Goal: Ask a question

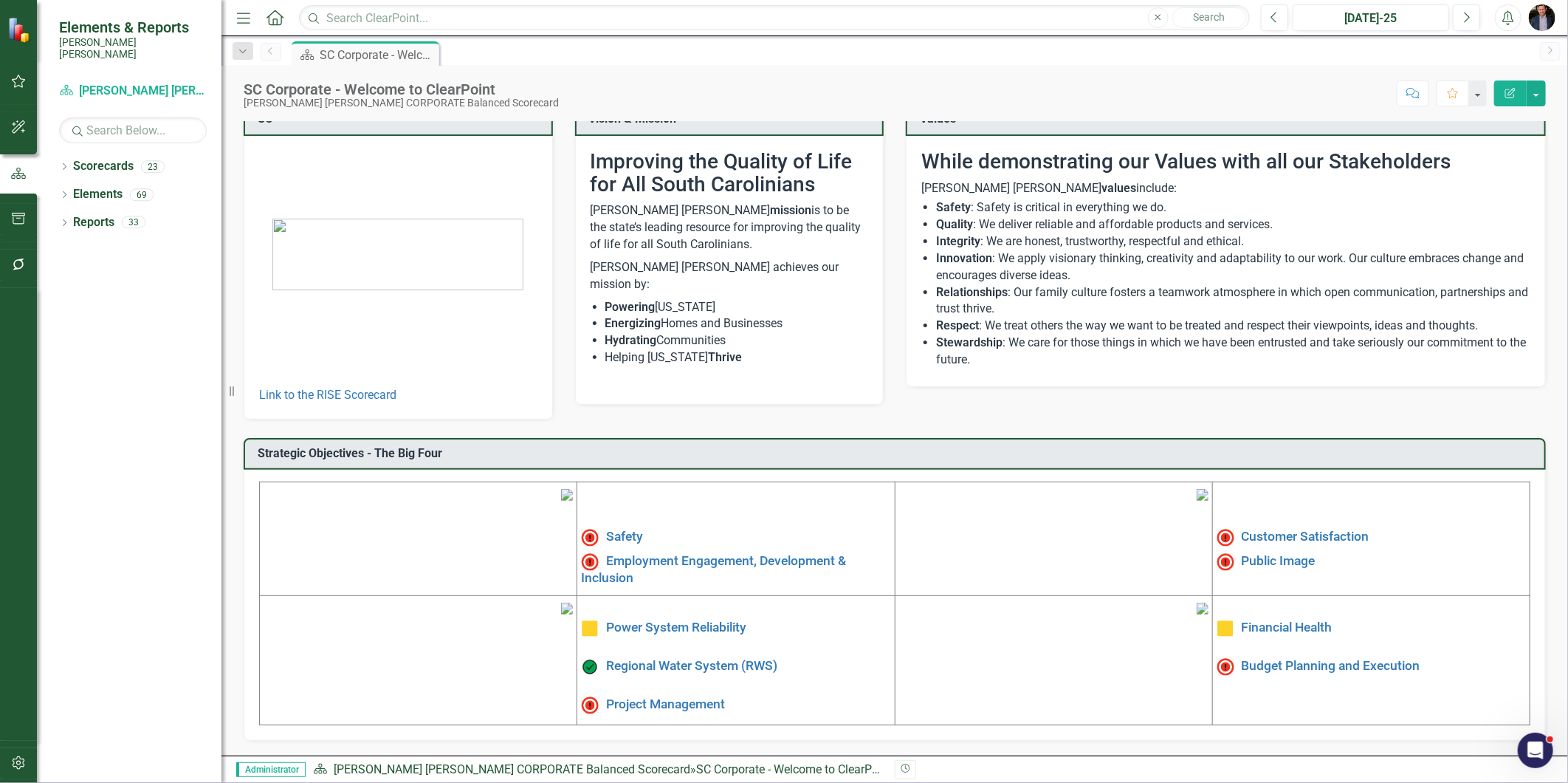
scroll to position [134, 0]
click at [15, 267] on icon "button" at bounding box center [19, 264] width 12 height 12
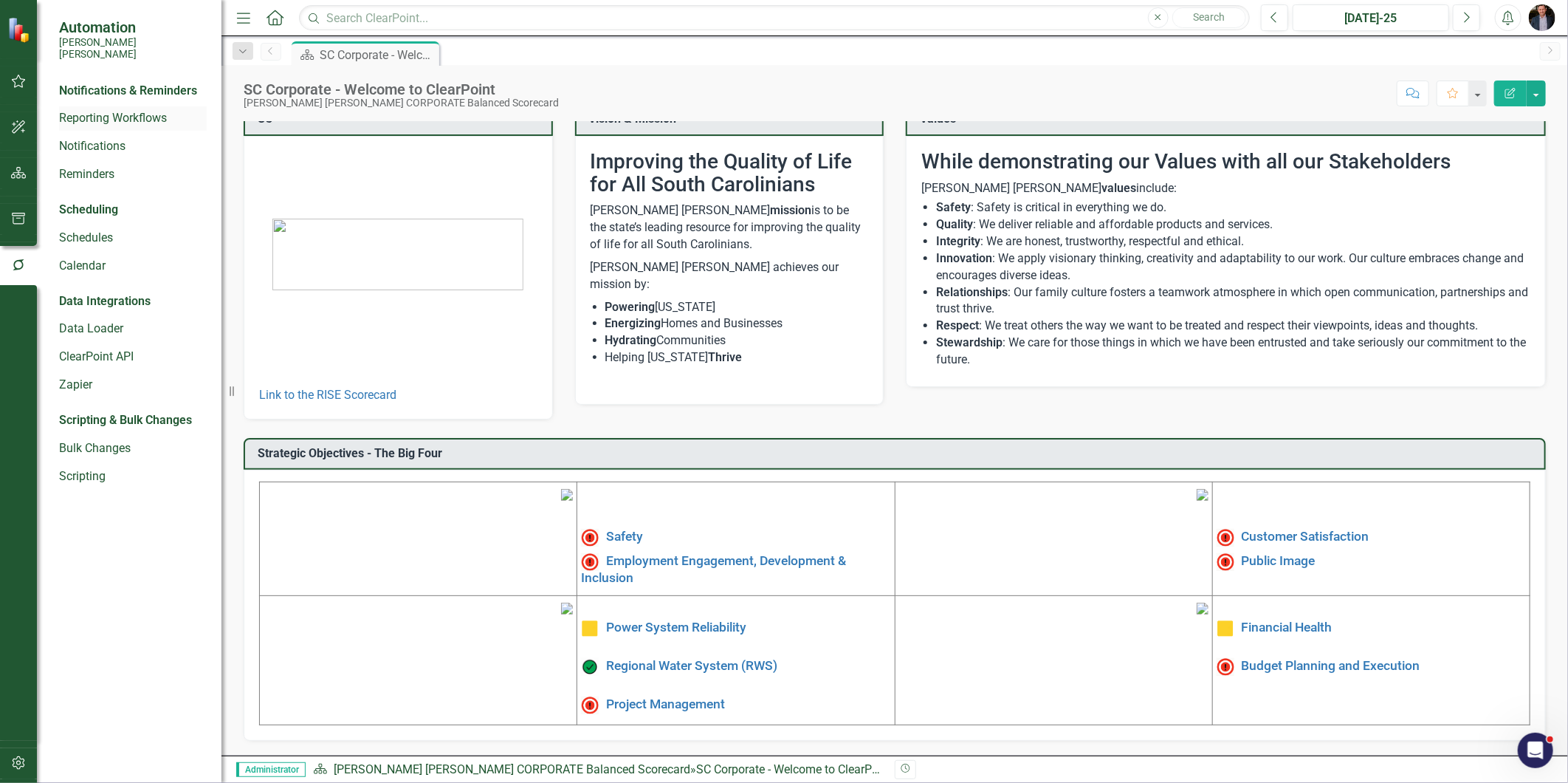
click at [111, 110] on link "Reporting Workflows" at bounding box center [133, 118] width 147 height 17
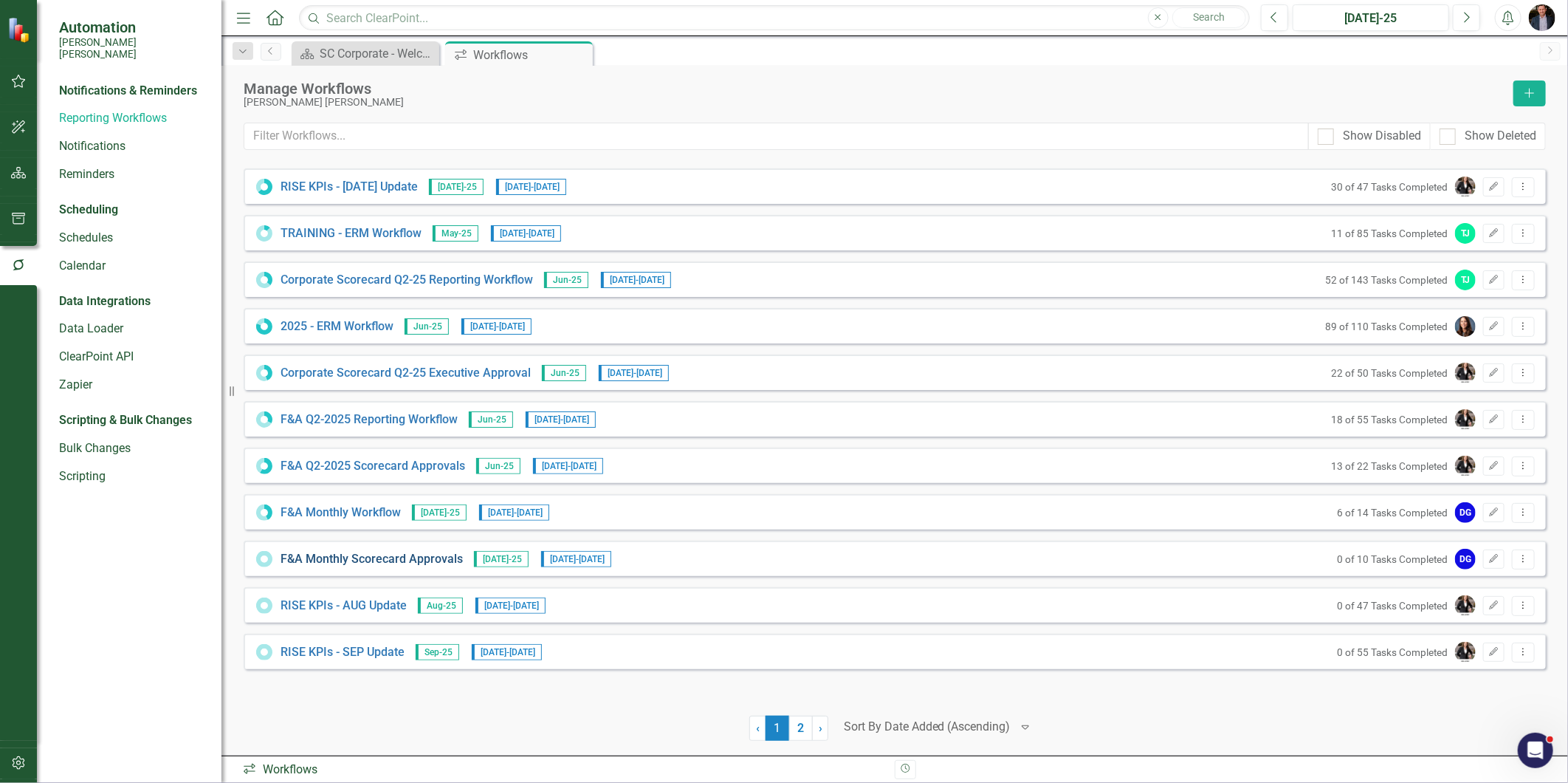
click at [407, 558] on link "F&A Monthly Scorecard Approvals" at bounding box center [372, 559] width 182 height 17
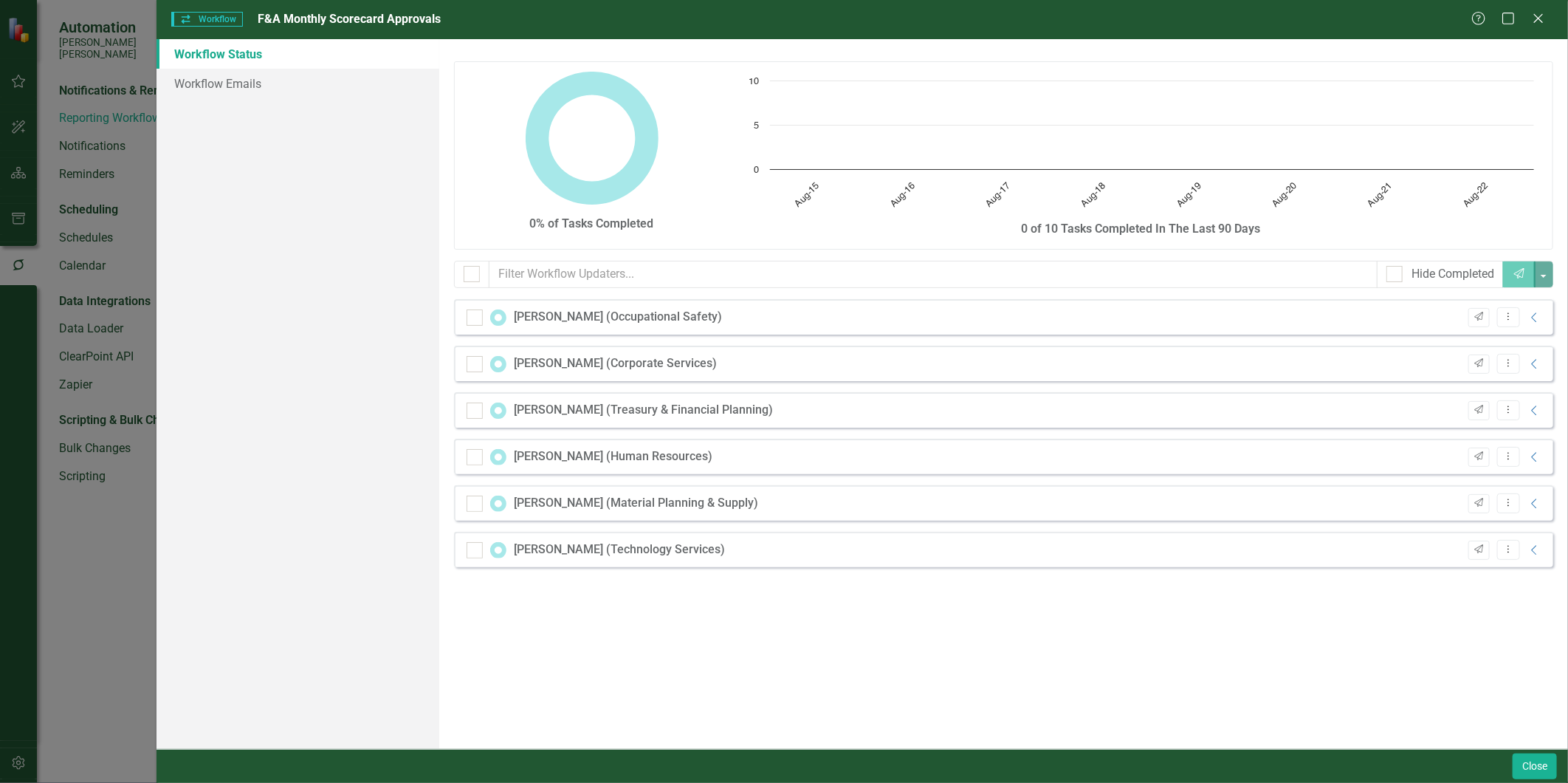
checkbox input "false"
click at [1411, 17] on div "Help Maximize Close" at bounding box center [1512, 19] width 82 height 17
click at [1411, 17] on icon "Close" at bounding box center [1538, 18] width 19 height 14
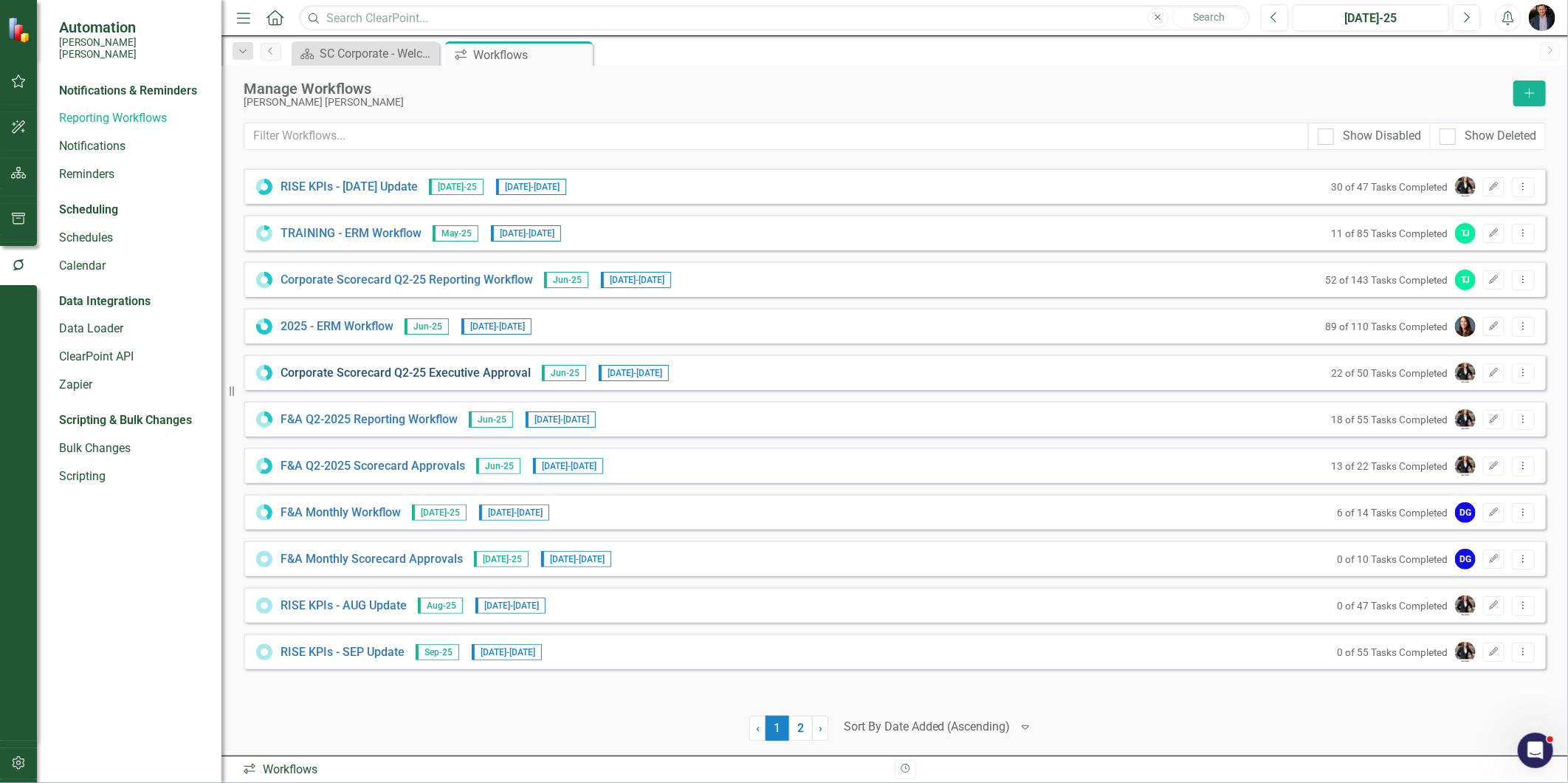
click at [390, 373] on link "Corporate Scorecard Q2-25 Executive Approval" at bounding box center [406, 373] width 250 height 17
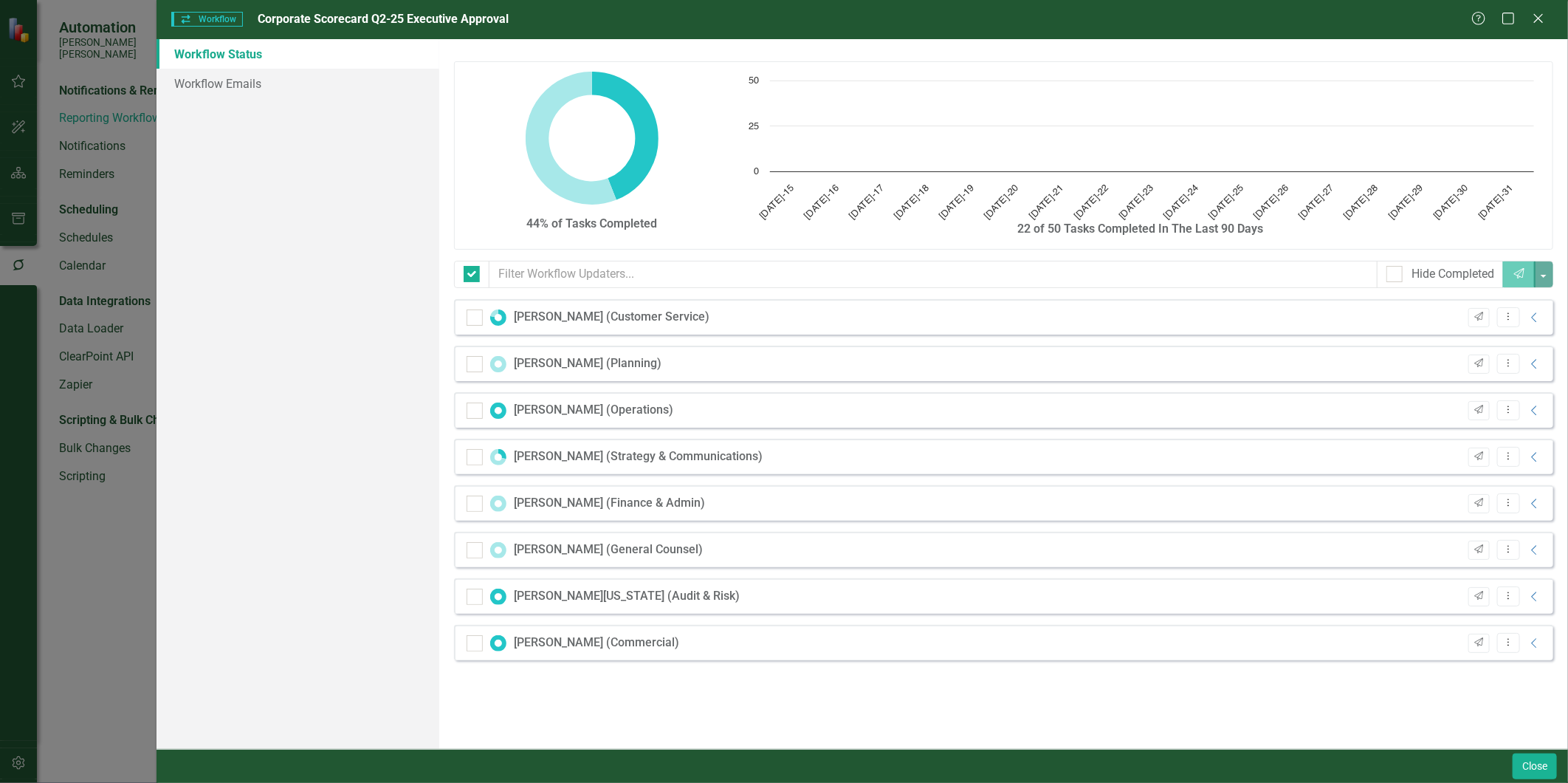
checkbox input "false"
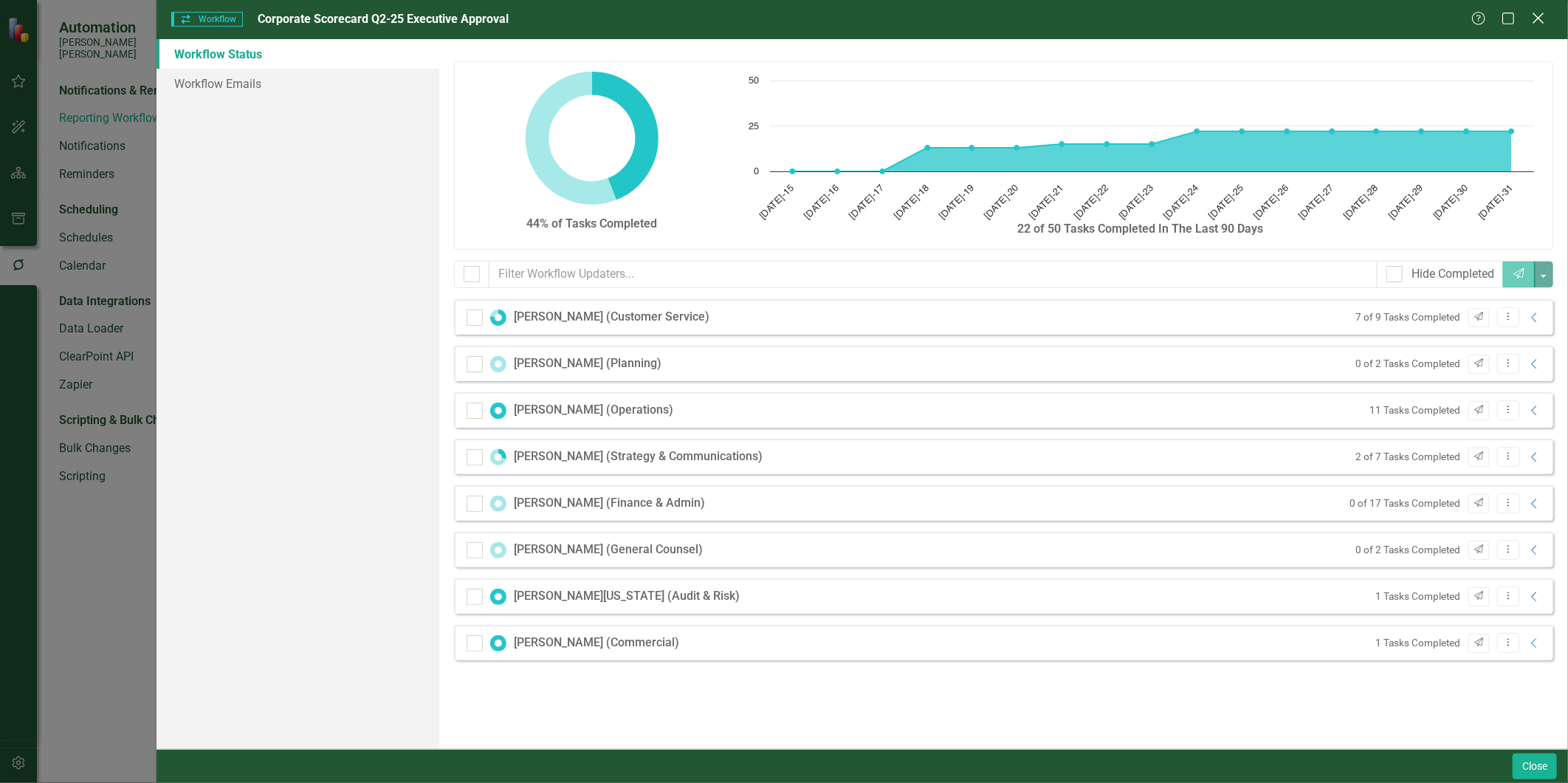
click at [1411, 19] on icon "Close" at bounding box center [1538, 18] width 19 height 14
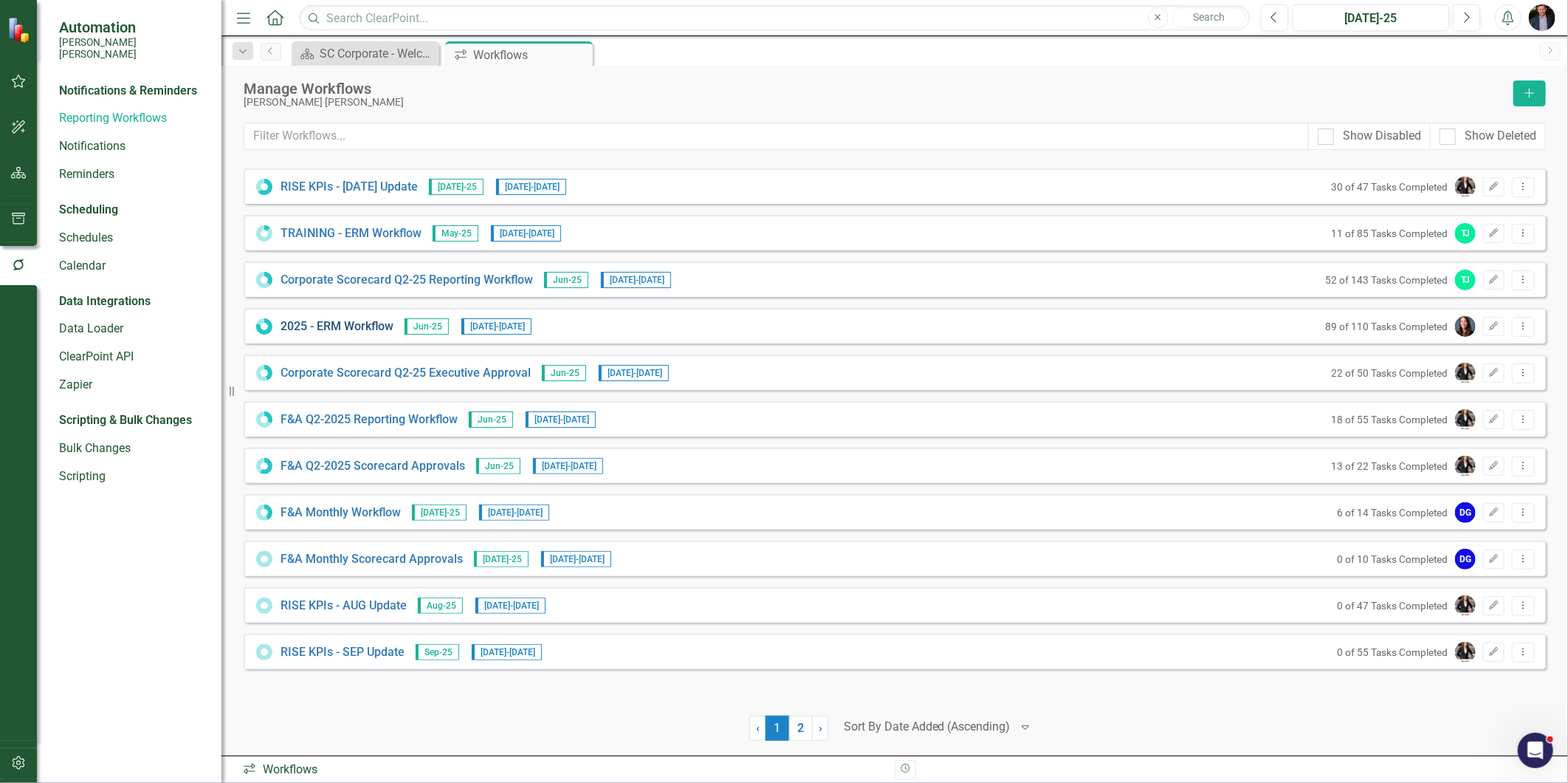
click at [341, 320] on link "2025 - ERM Workflow" at bounding box center [337, 326] width 113 height 17
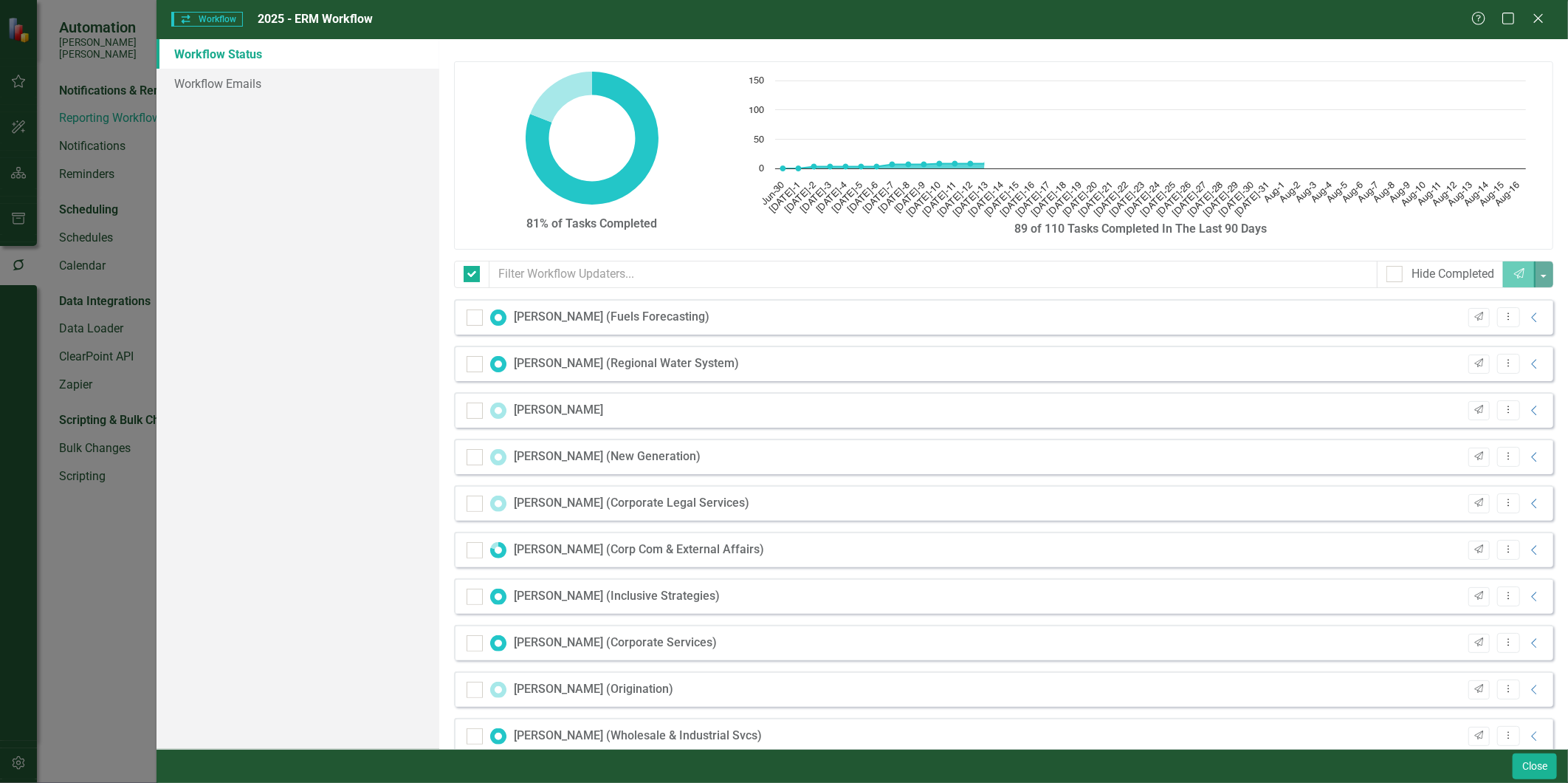
checkbox input "false"
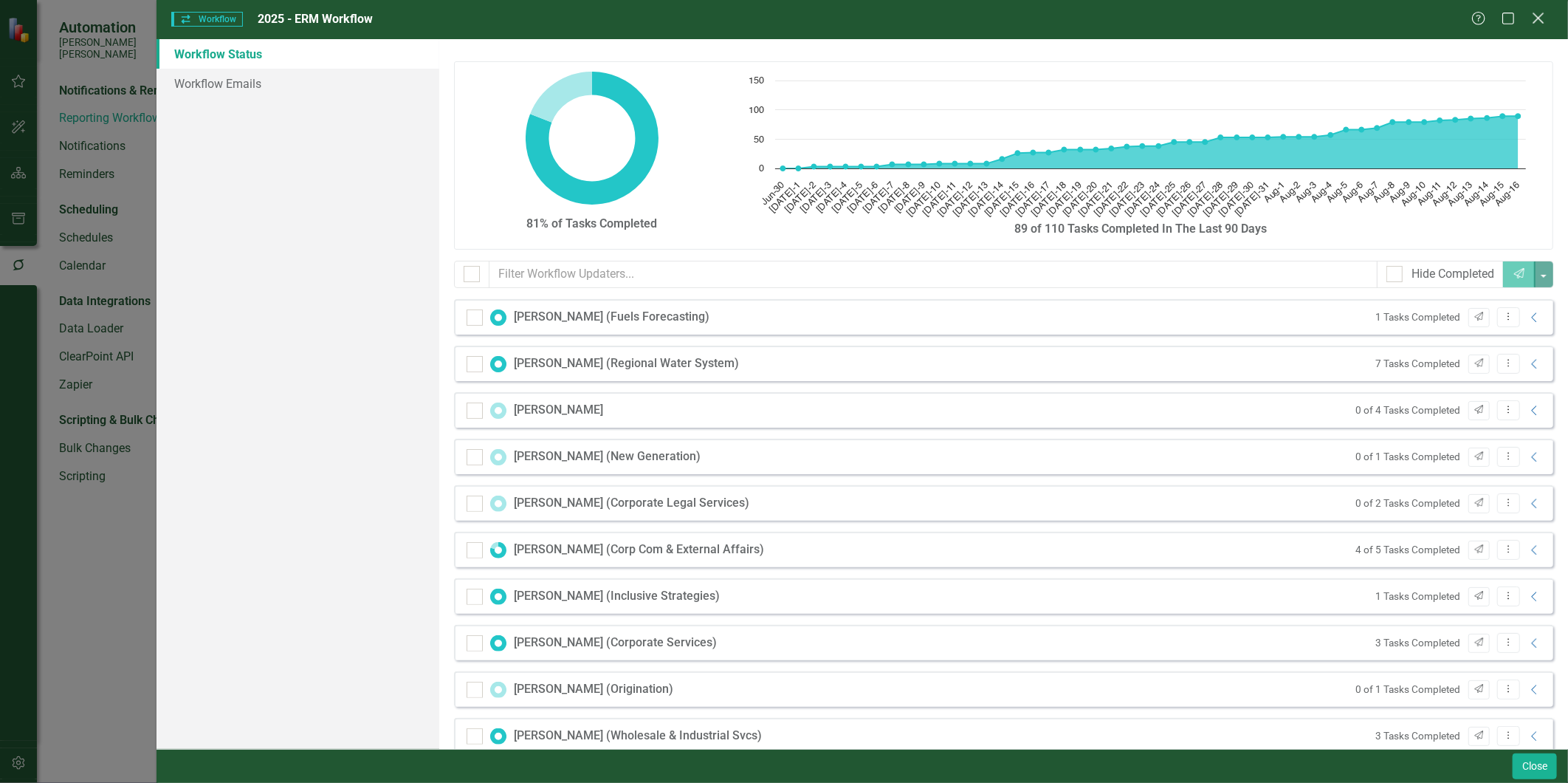
click at [1411, 17] on icon at bounding box center [1538, 18] width 11 height 11
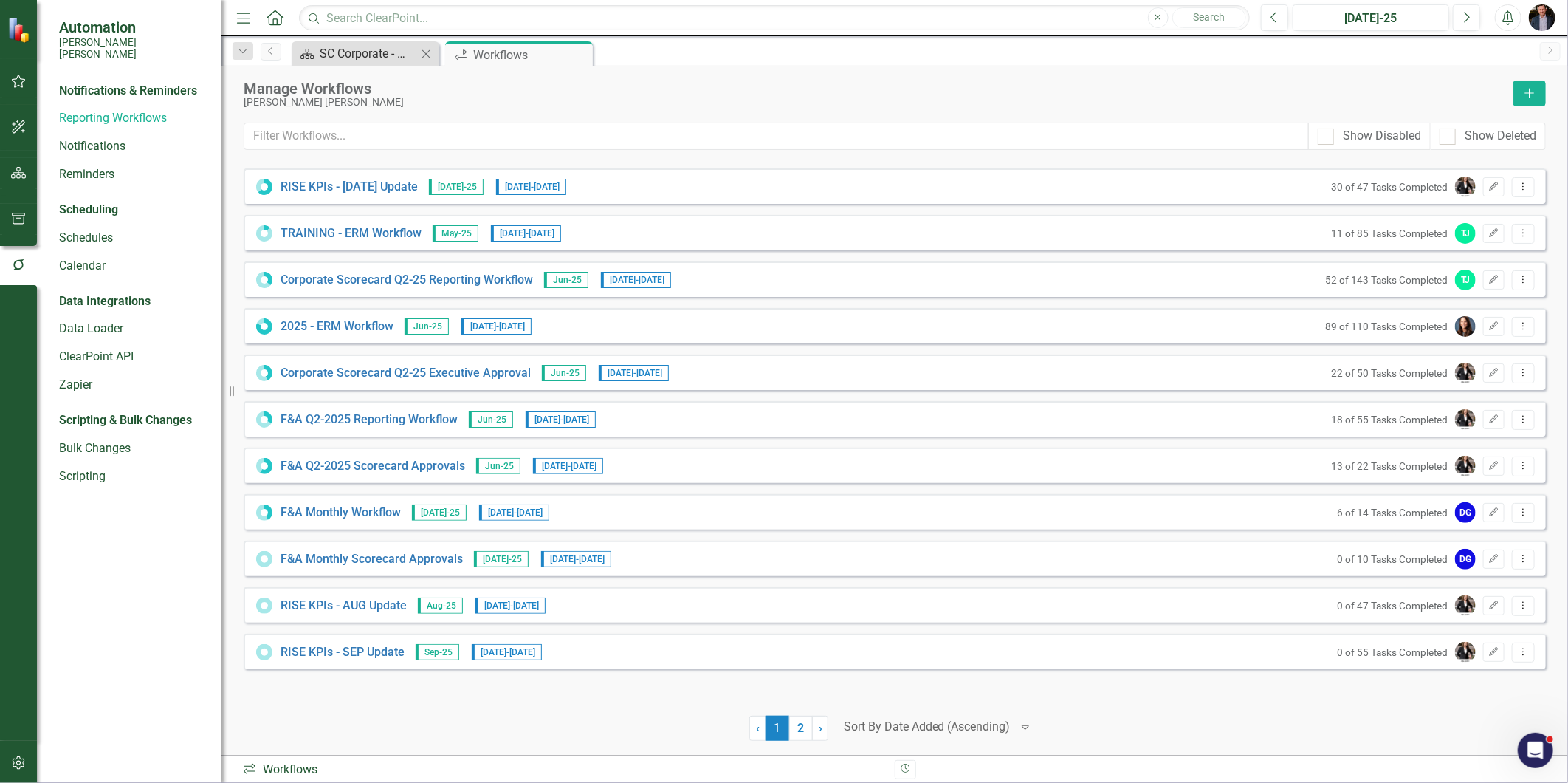
click at [372, 57] on div "SC Corporate - Welcome to ClearPoint" at bounding box center [368, 53] width 98 height 19
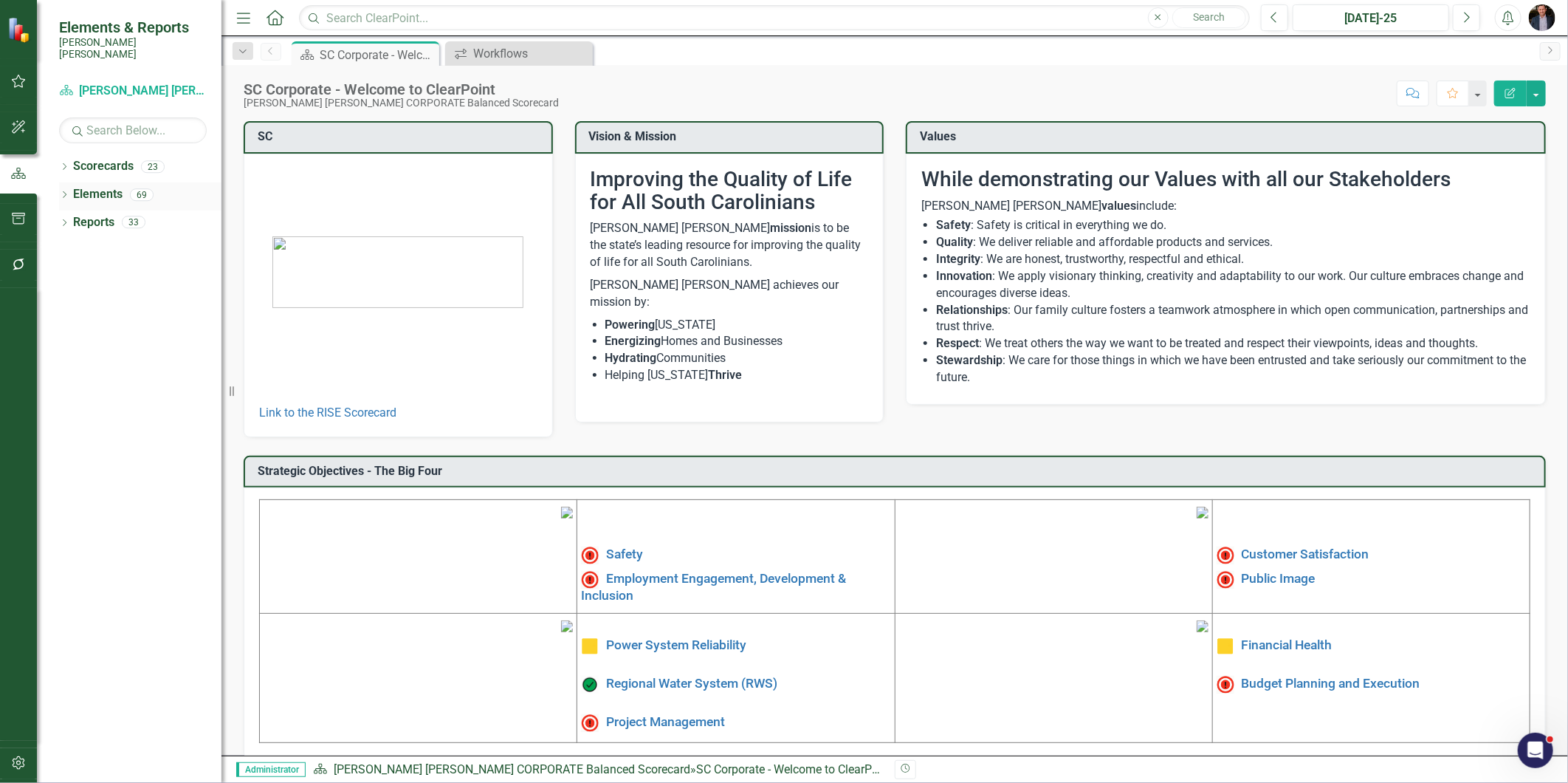
click at [107, 186] on link "Elements" at bounding box center [98, 194] width 49 height 17
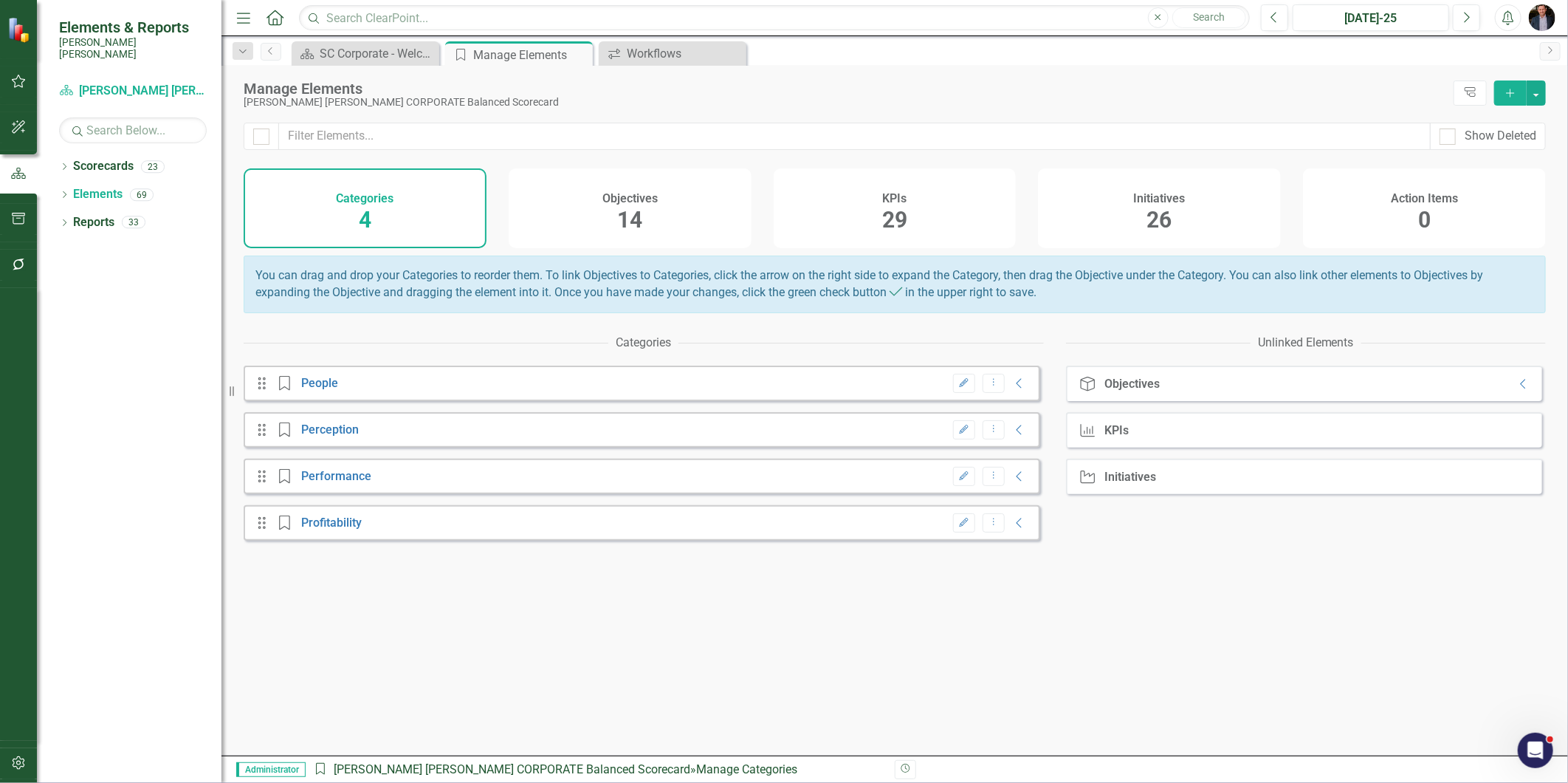
click at [1127, 212] on div "Initiatives 26" at bounding box center [1159, 208] width 243 height 80
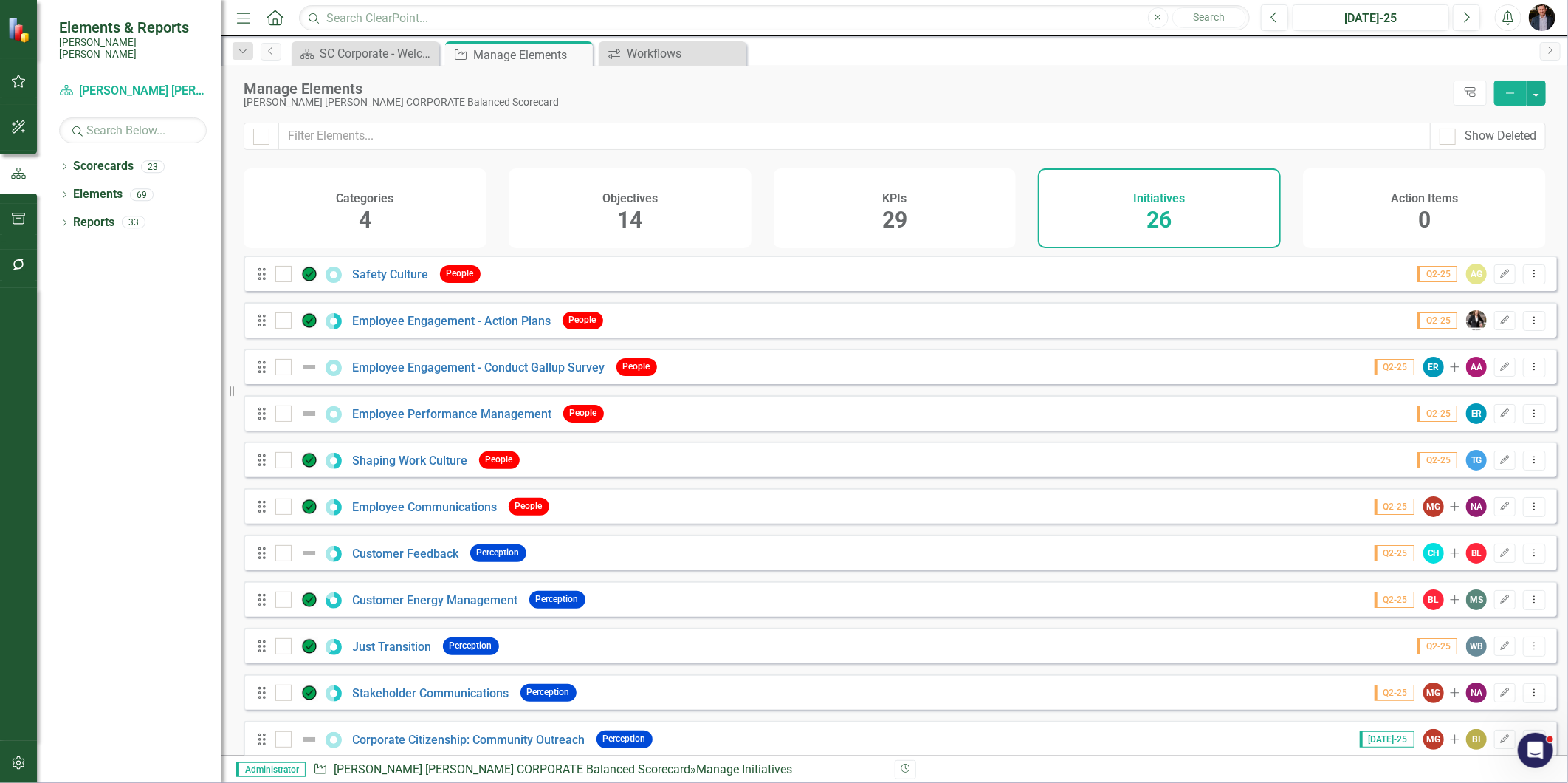
click at [419, 555] on div "Customer Feedback" at bounding box center [369, 553] width 188 height 18
click at [408, 560] on link "Customer Feedback" at bounding box center [406, 553] width 107 height 14
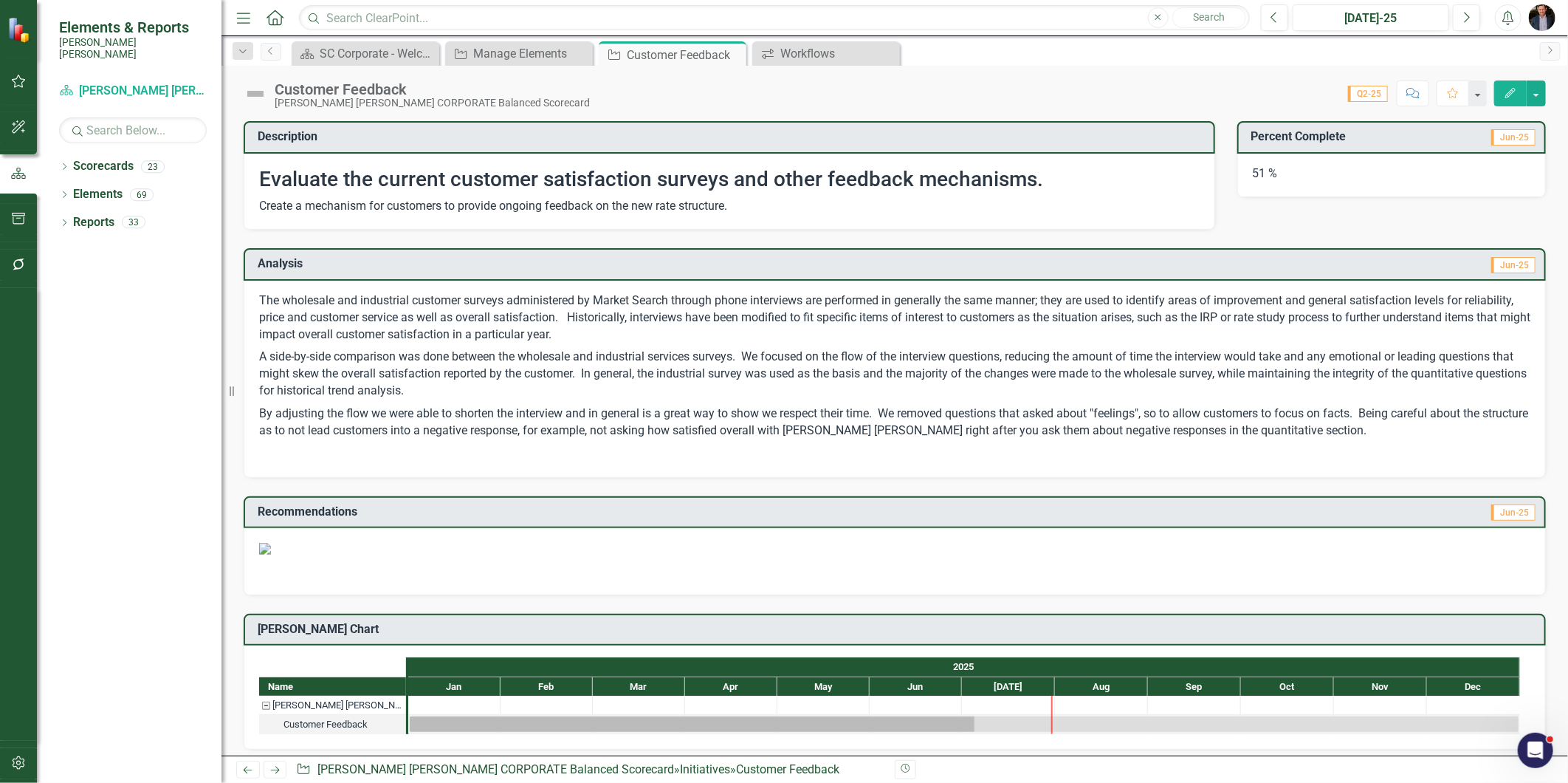
click at [256, 95] on img at bounding box center [255, 94] width 24 height 24
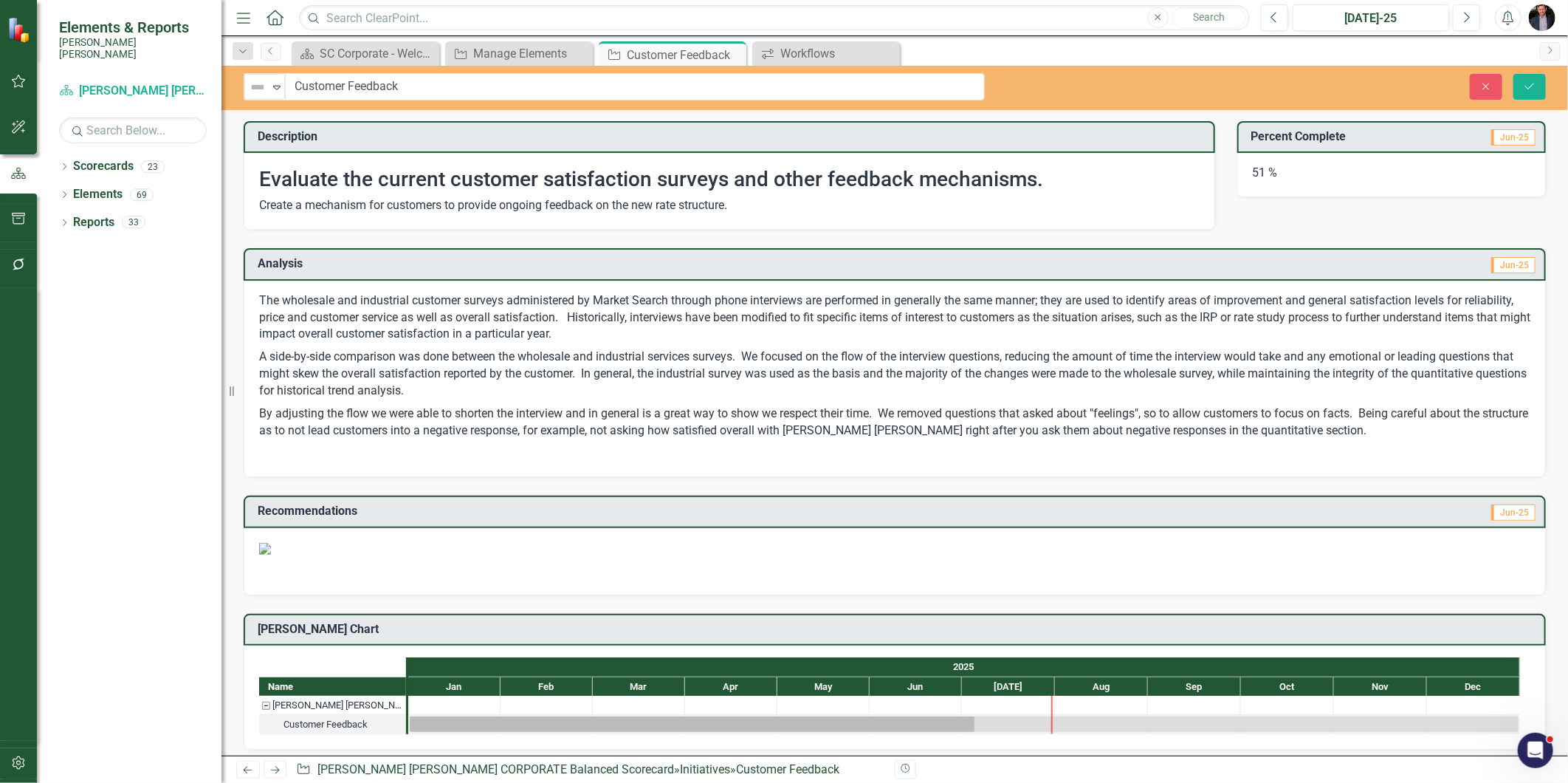
click at [539, 417] on p "By adjusting the flow we were able to shorten the interview and in general is a…" at bounding box center [895, 422] width 1272 height 40
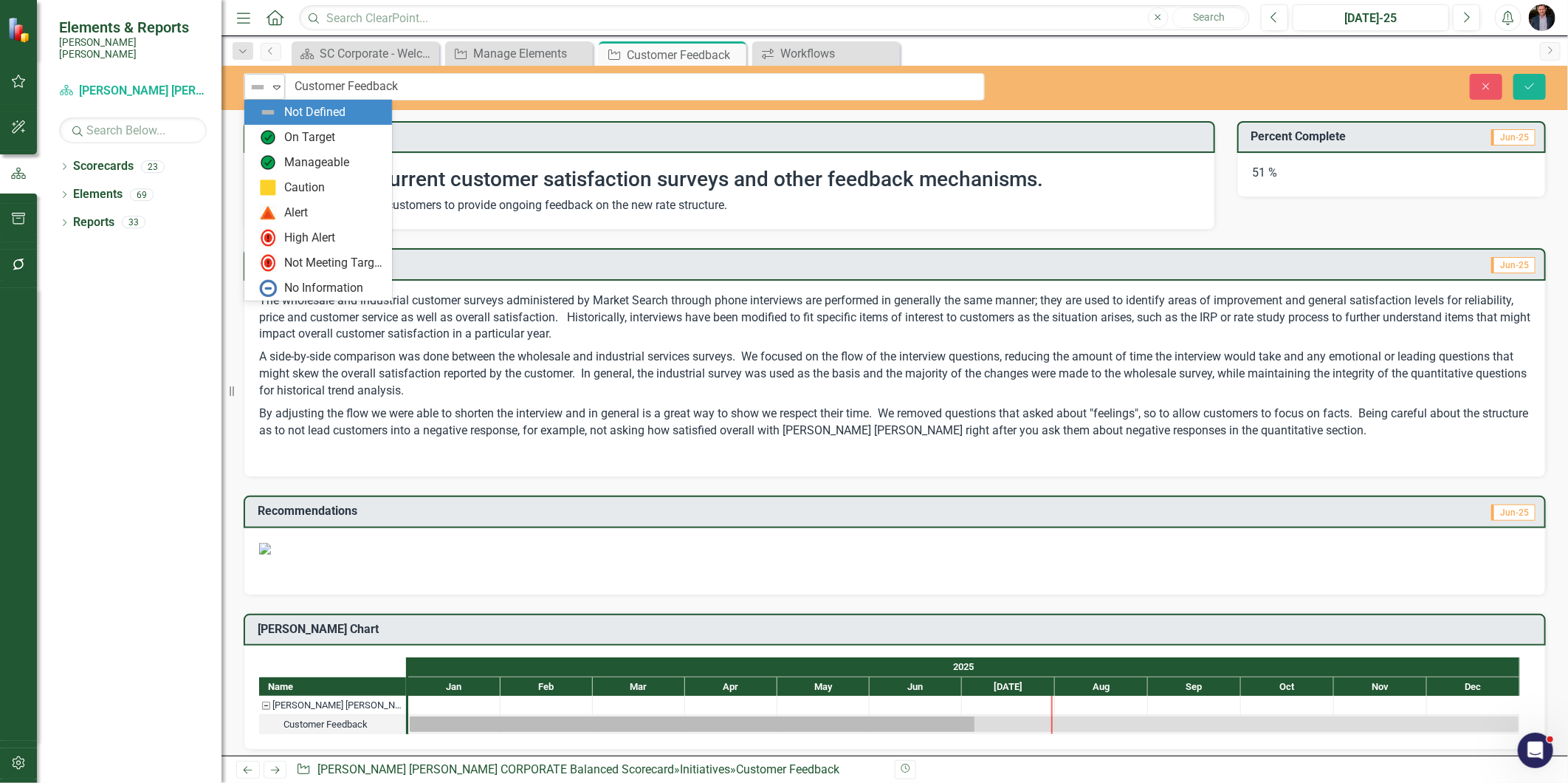
click at [272, 87] on icon "Expand" at bounding box center [277, 87] width 15 height 12
click at [1411, 92] on button "Close" at bounding box center [1486, 86] width 33 height 26
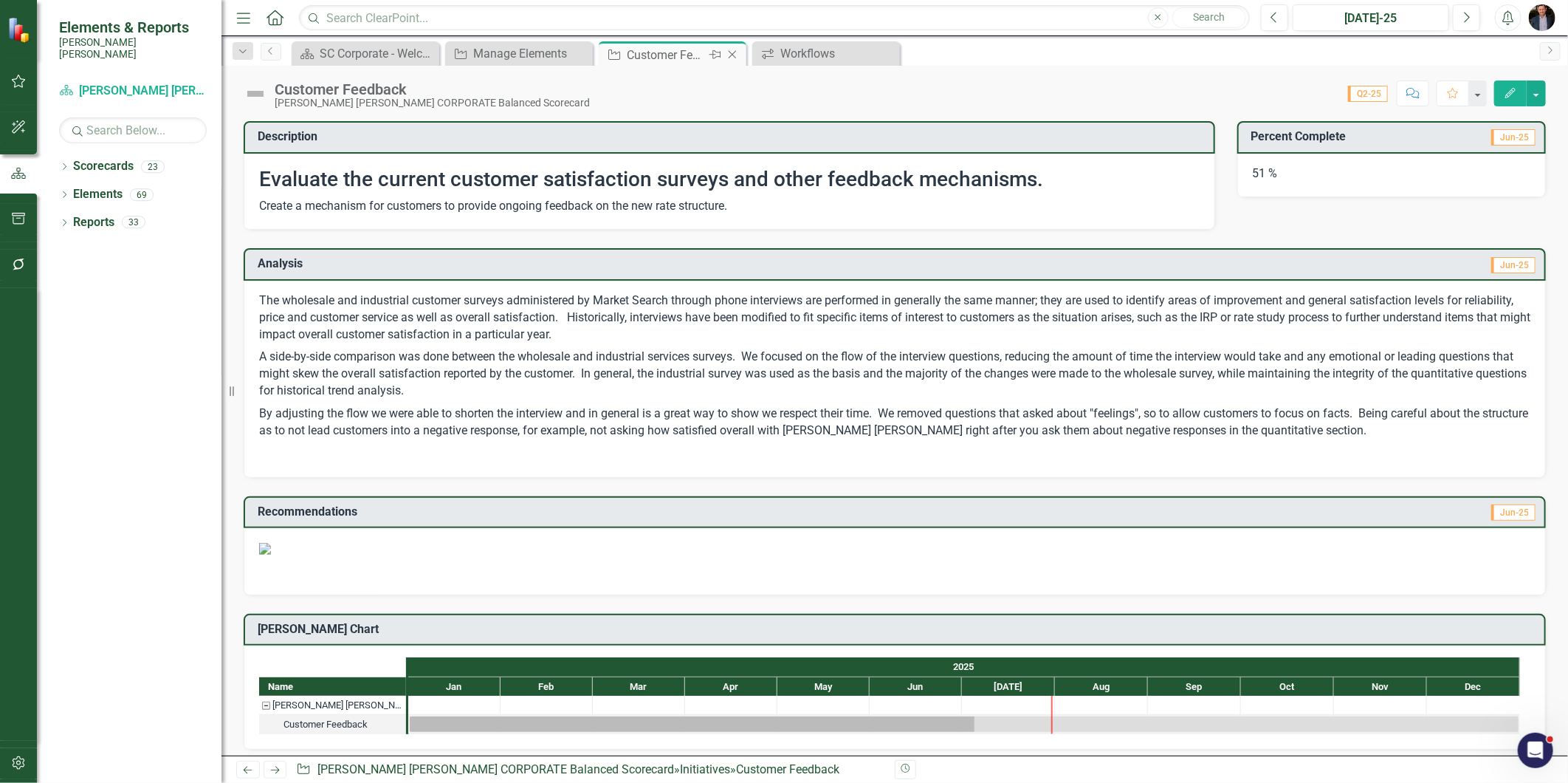
click at [733, 52] on icon "Close" at bounding box center [732, 54] width 15 height 12
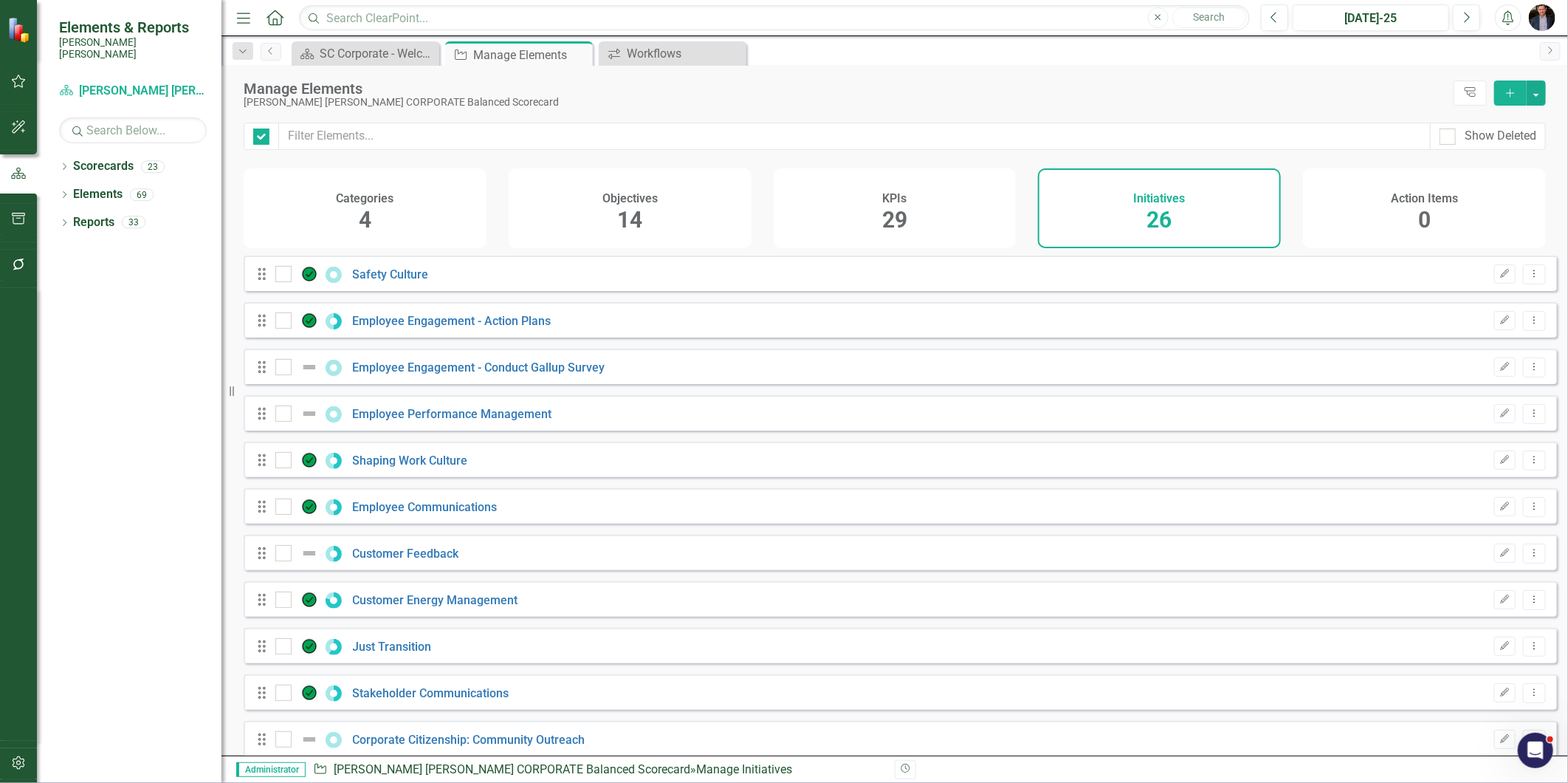
checkbox input "false"
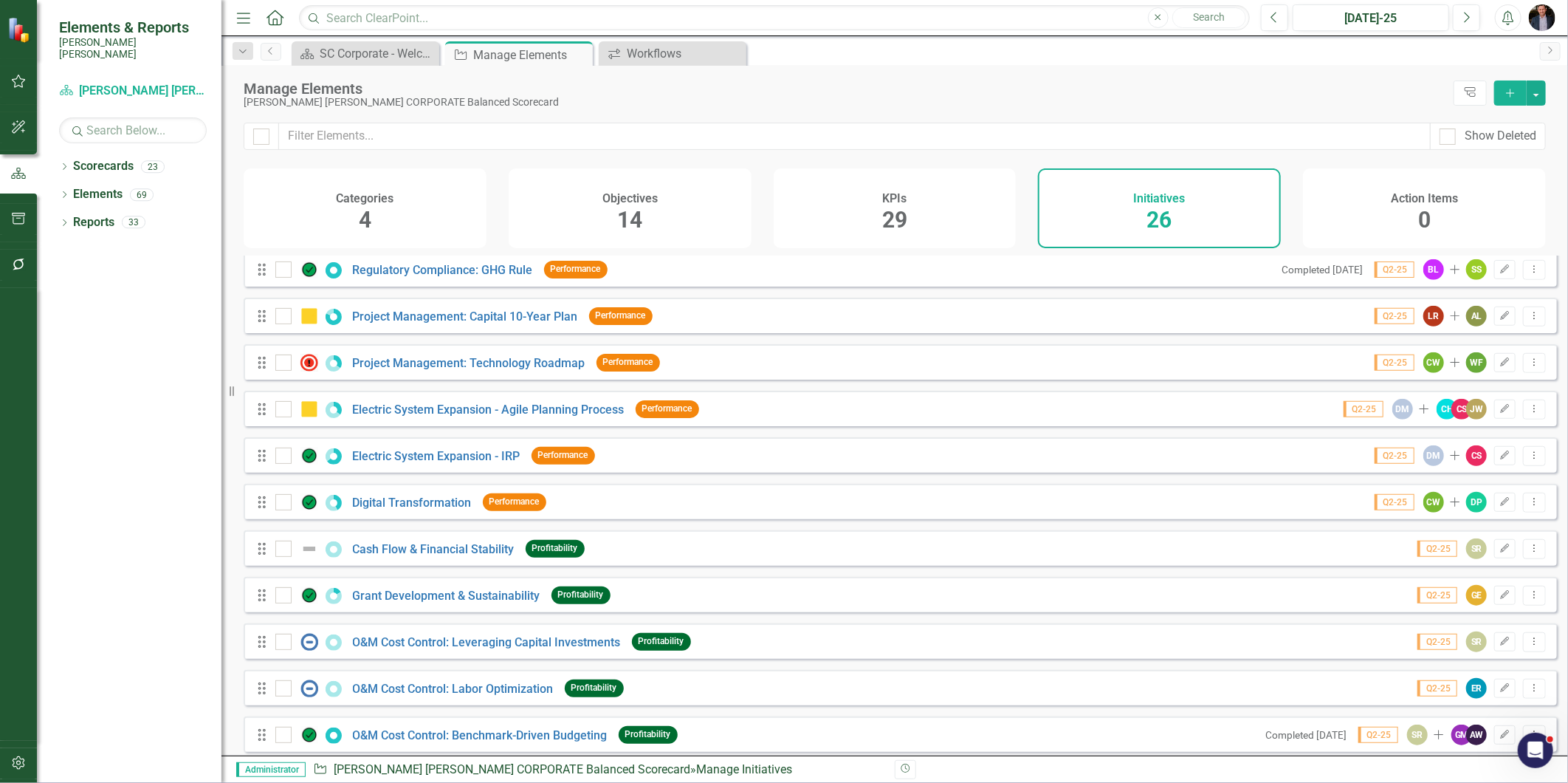
scroll to position [720, 0]
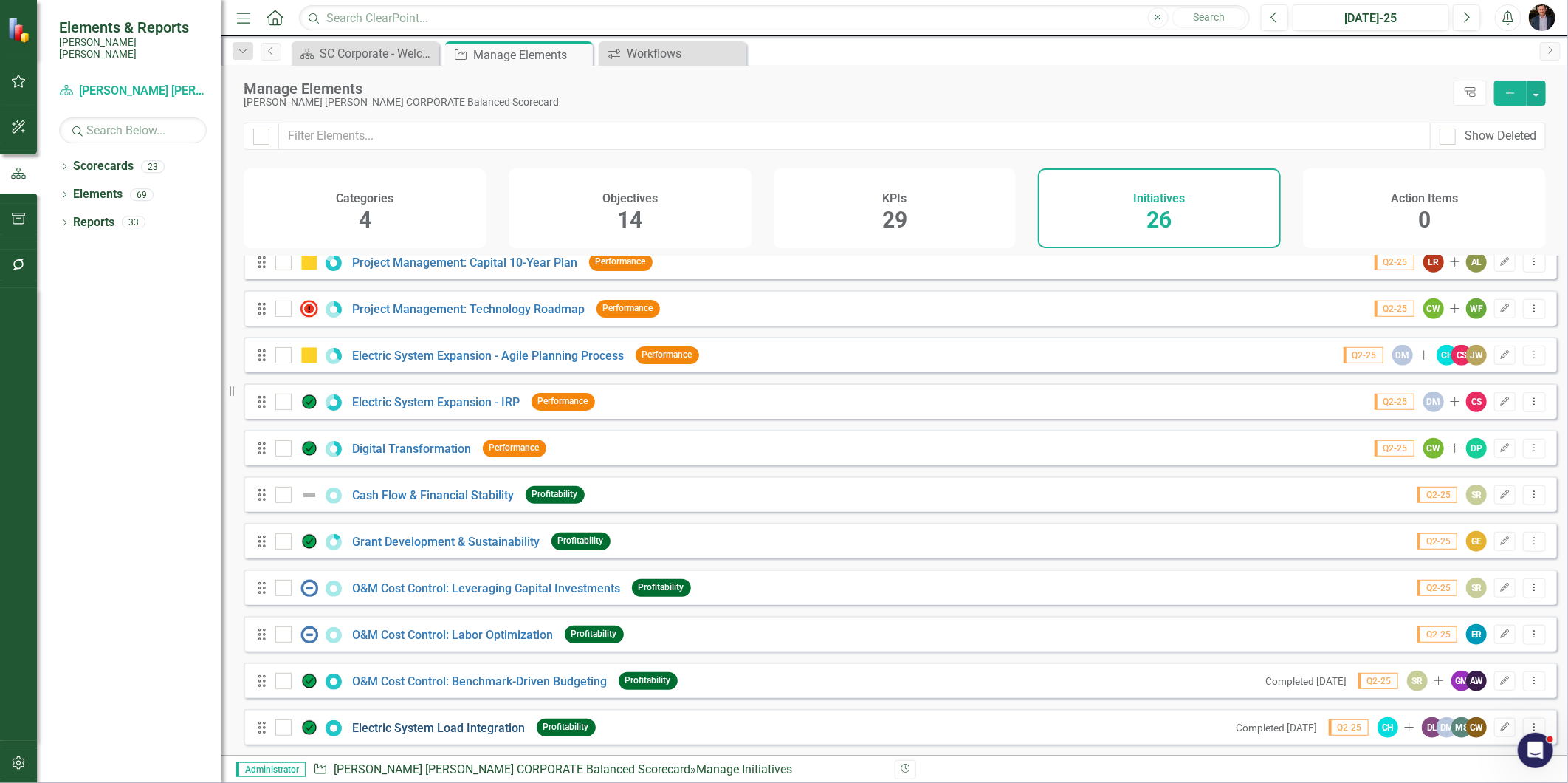
click at [480, 704] on link "Electric System Load Integration" at bounding box center [439, 727] width 173 height 14
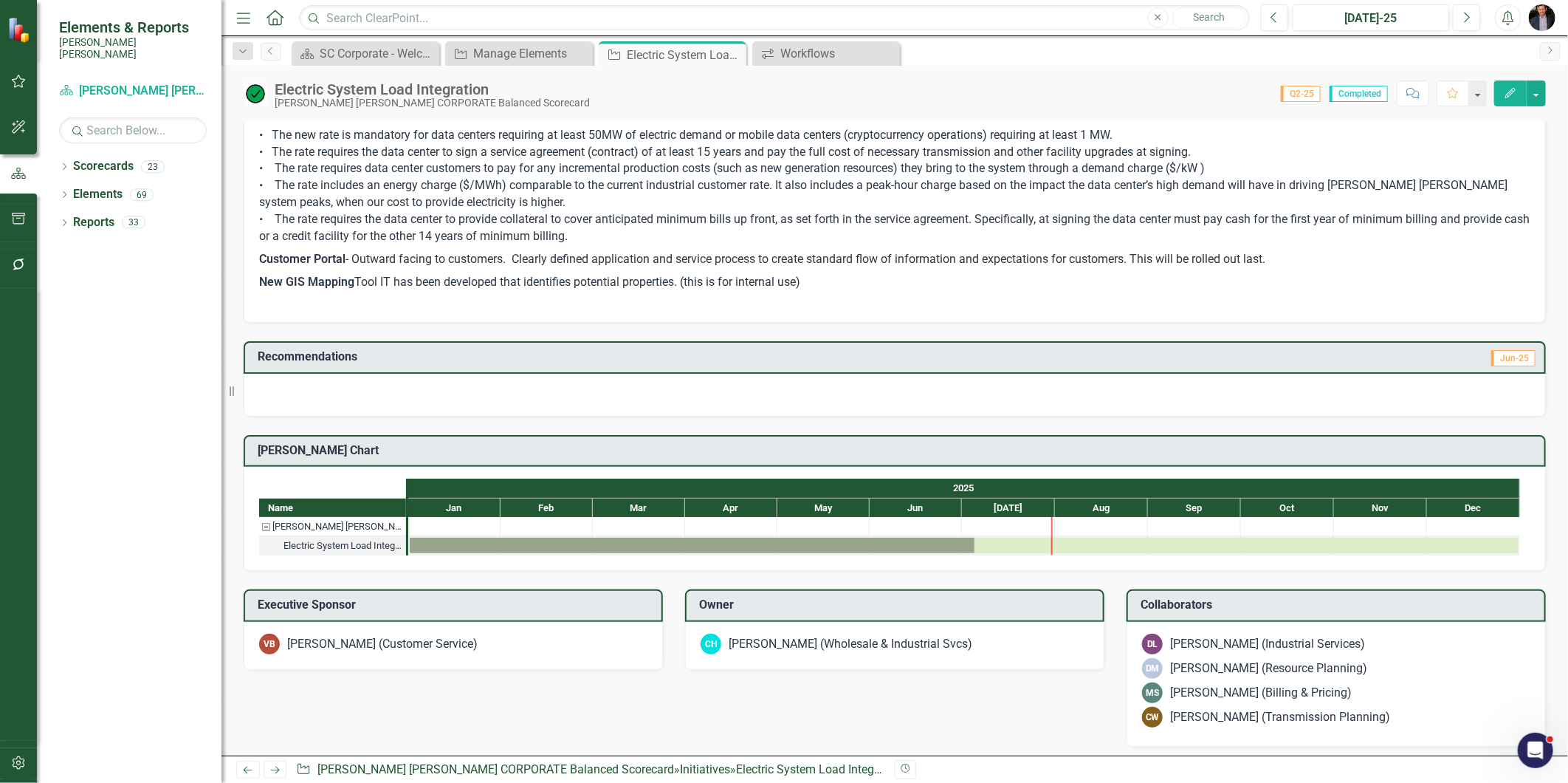
scroll to position [410, 0]
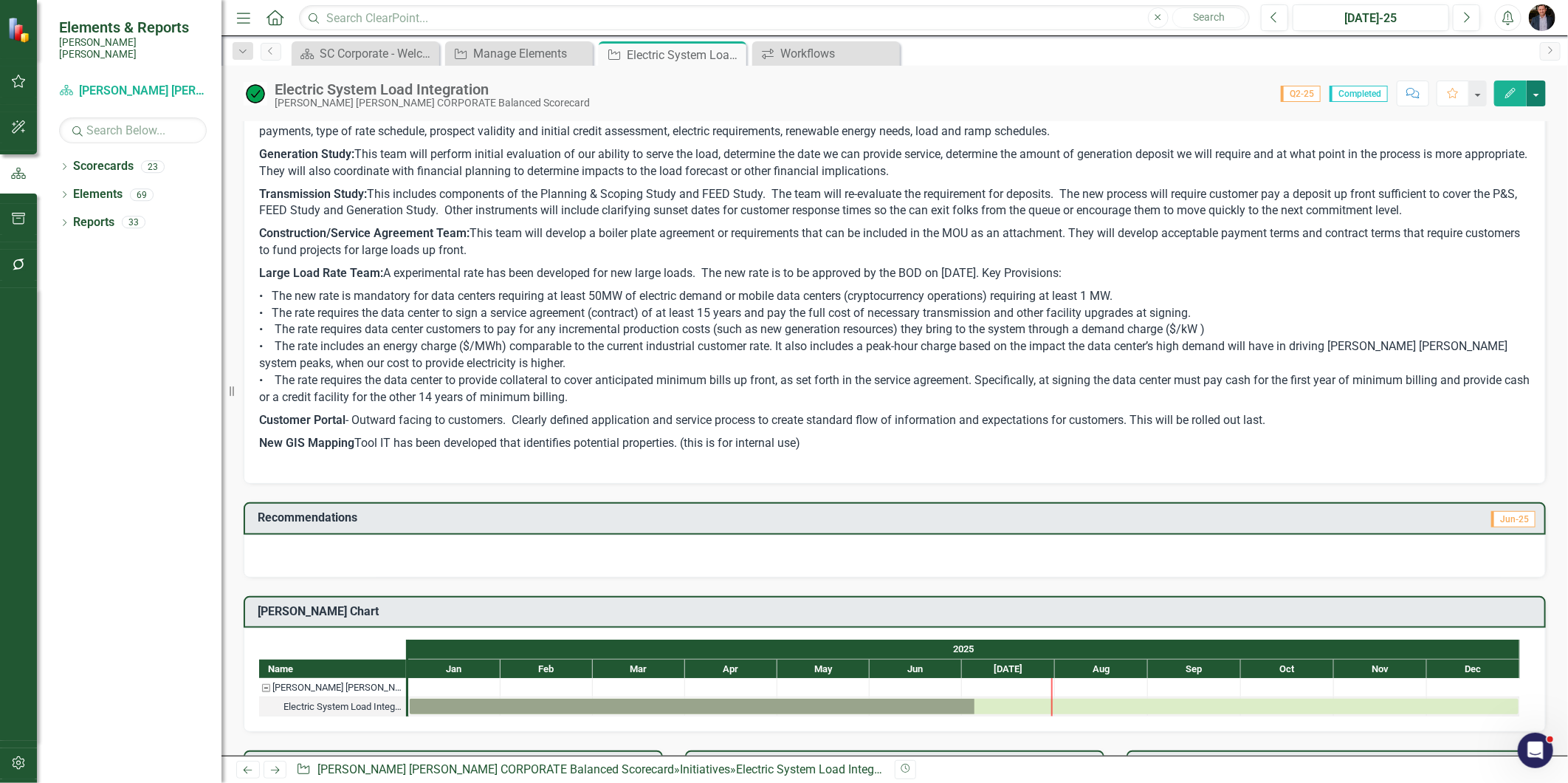
click at [1411, 92] on button "button" at bounding box center [1537, 93] width 19 height 26
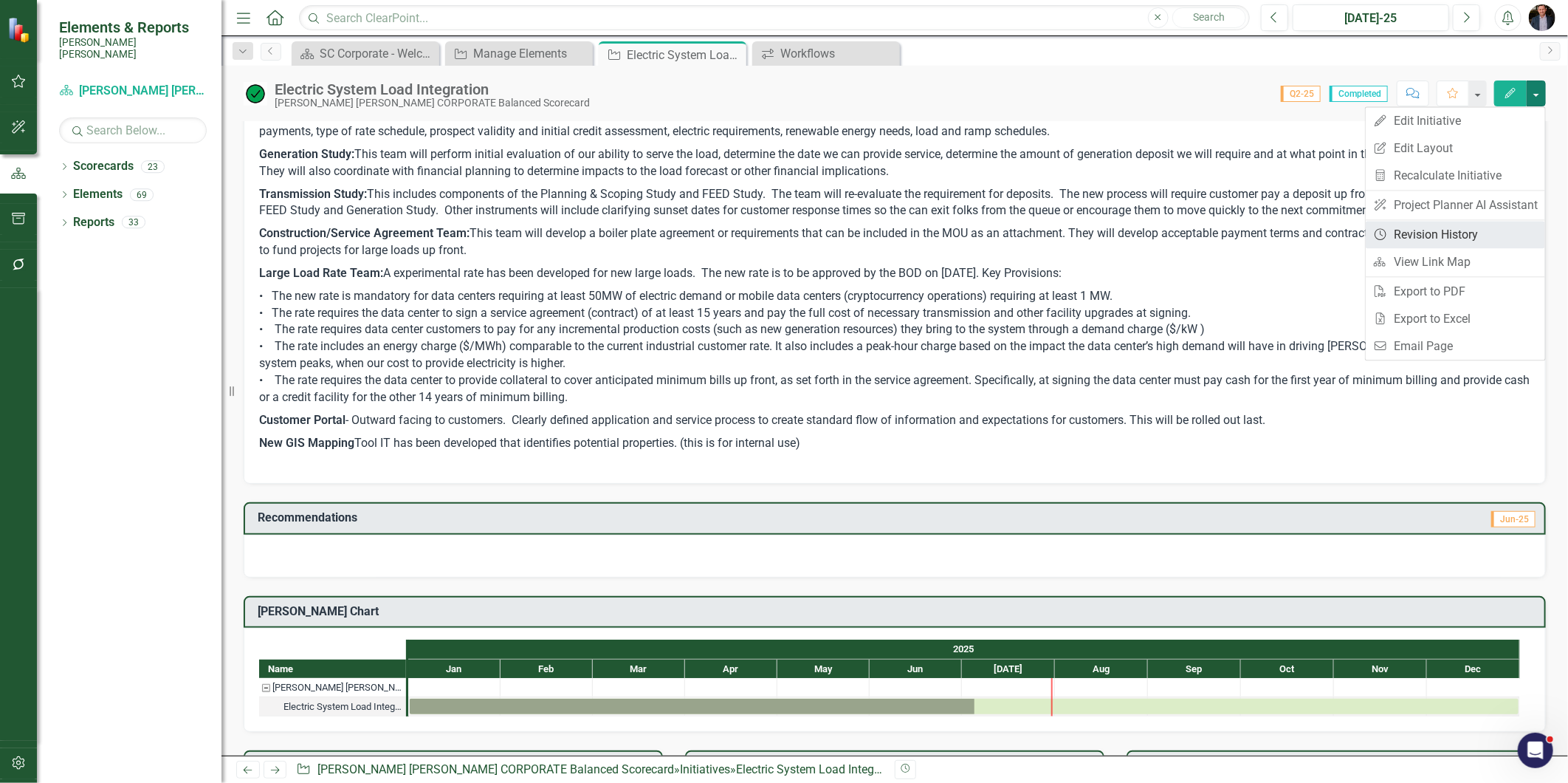
click at [1411, 233] on link "Revision History Revision History" at bounding box center [1456, 234] width 180 height 28
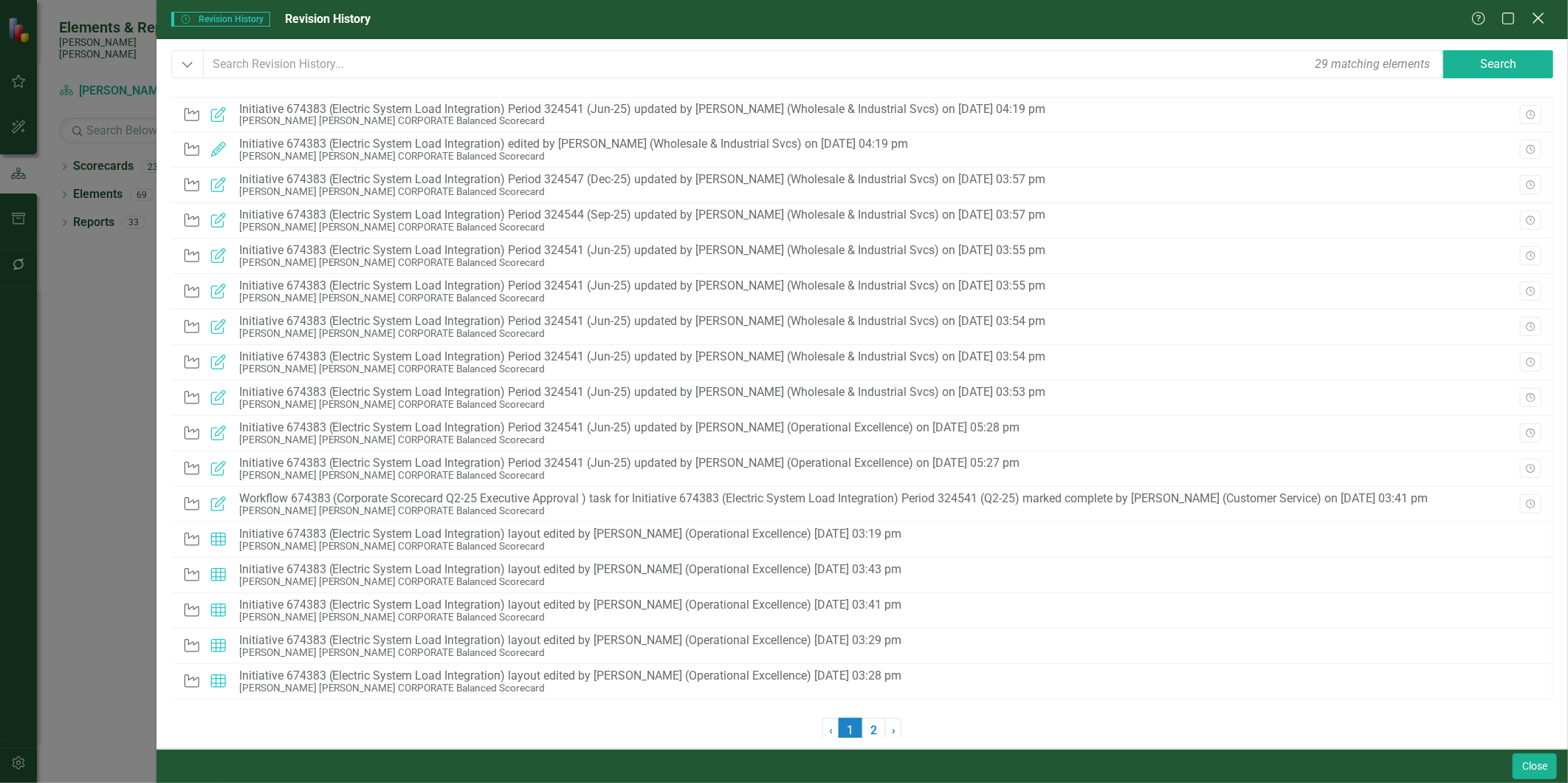
click at [1411, 13] on icon "Close" at bounding box center [1538, 18] width 19 height 14
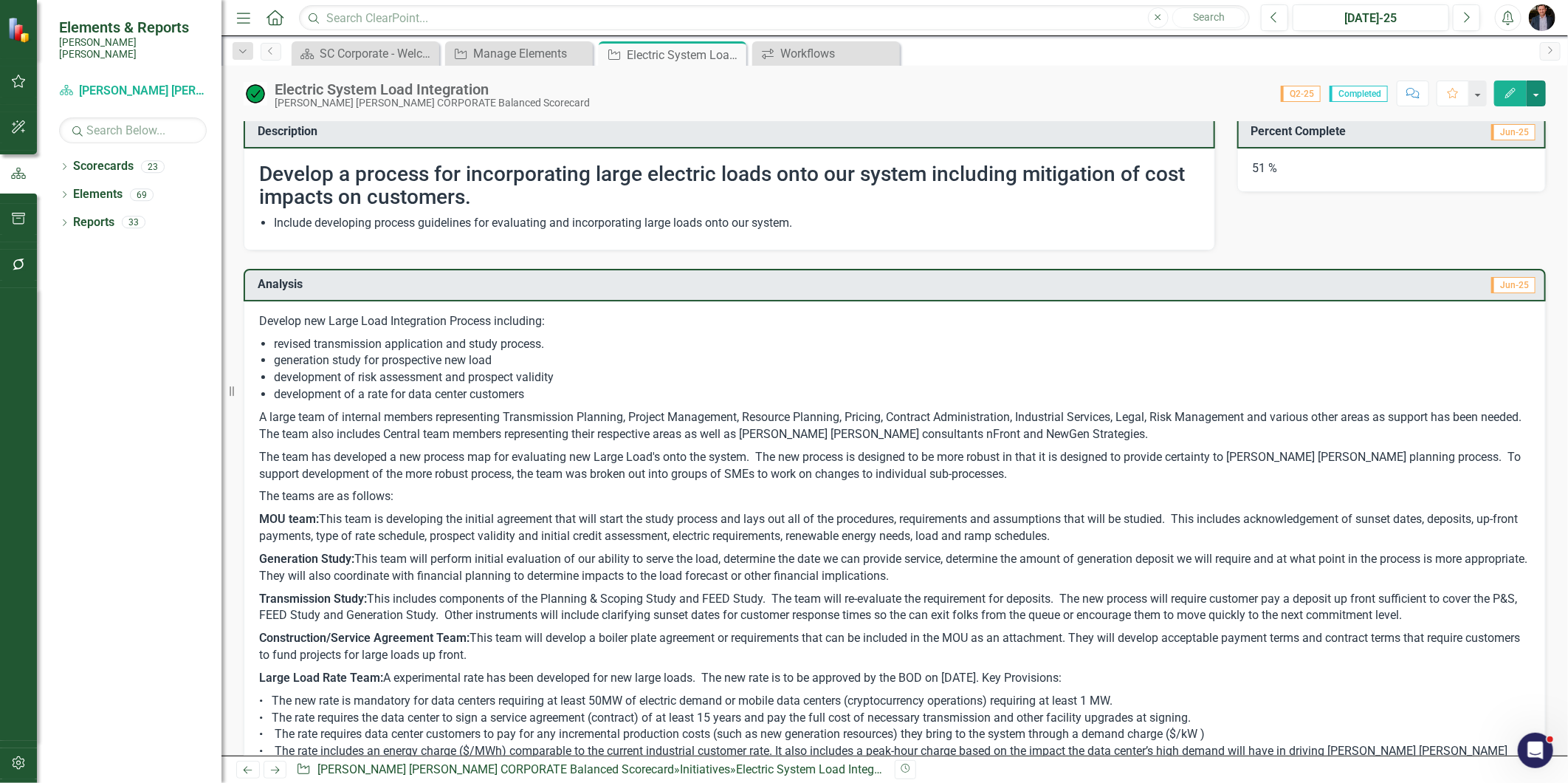
scroll to position [0, 0]
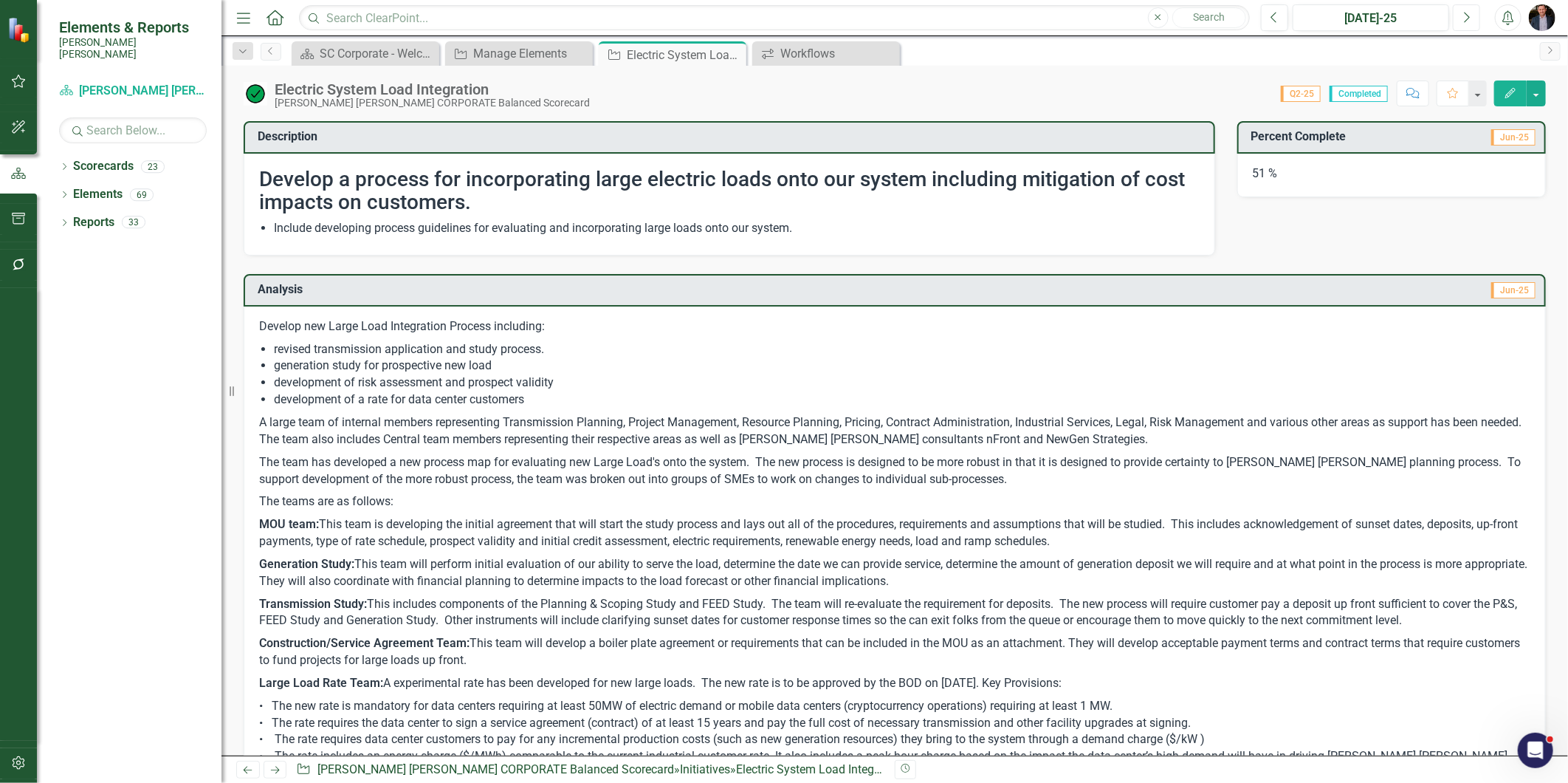
click at [1411, 13] on icon "Next" at bounding box center [1466, 18] width 8 height 13
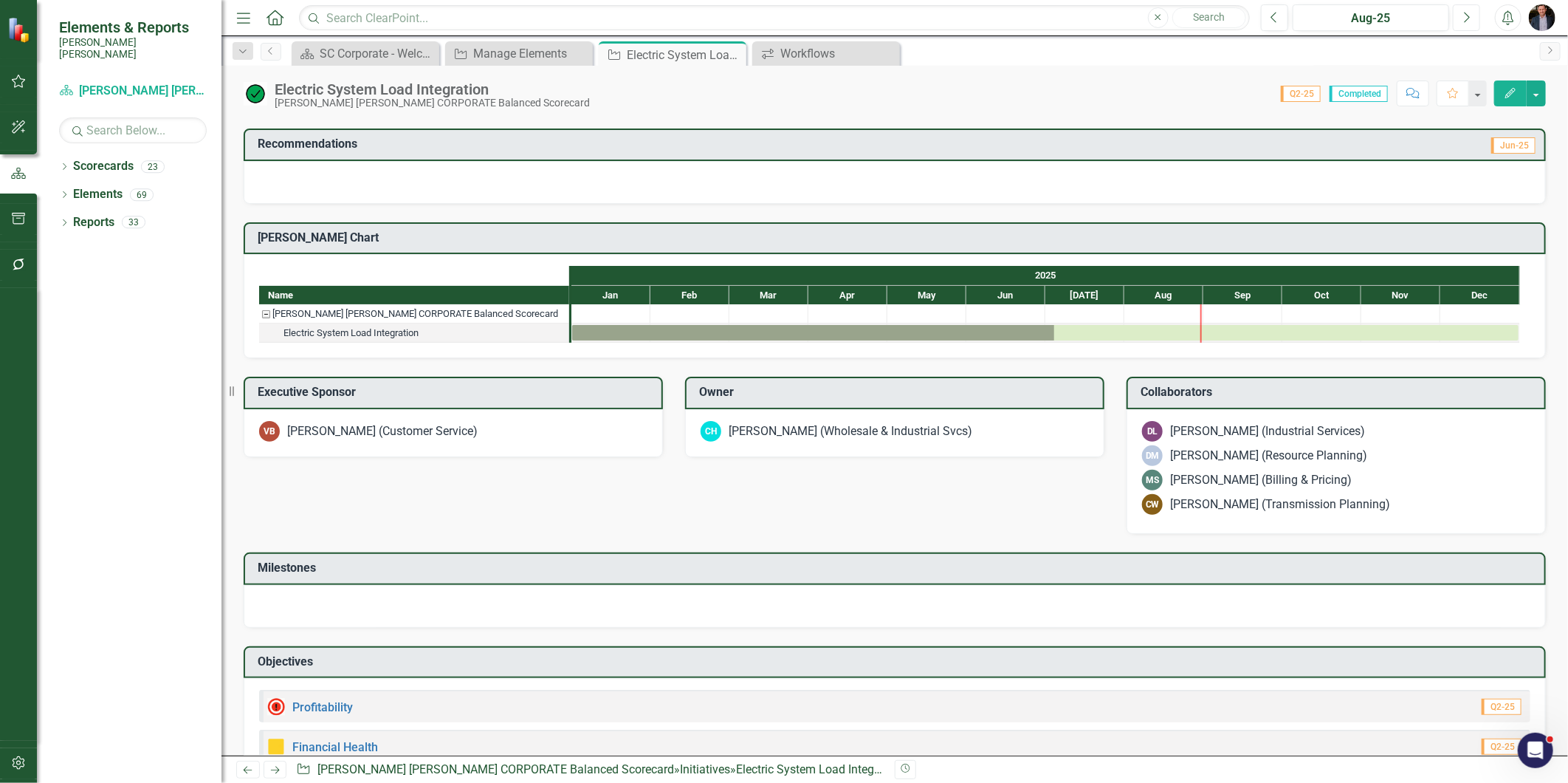
scroll to position [820, 0]
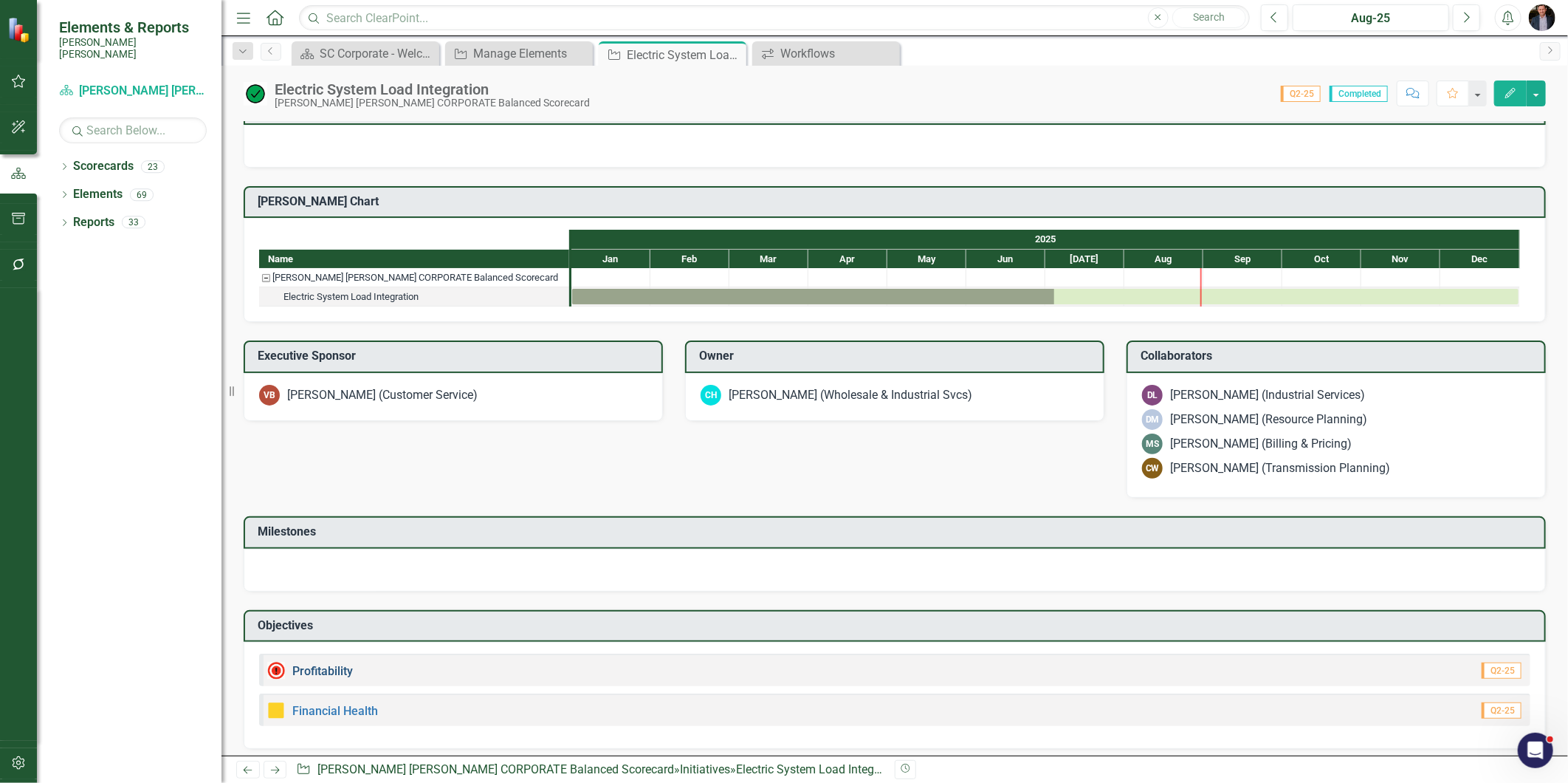
click at [328, 664] on link "Profitability" at bounding box center [322, 671] width 60 height 14
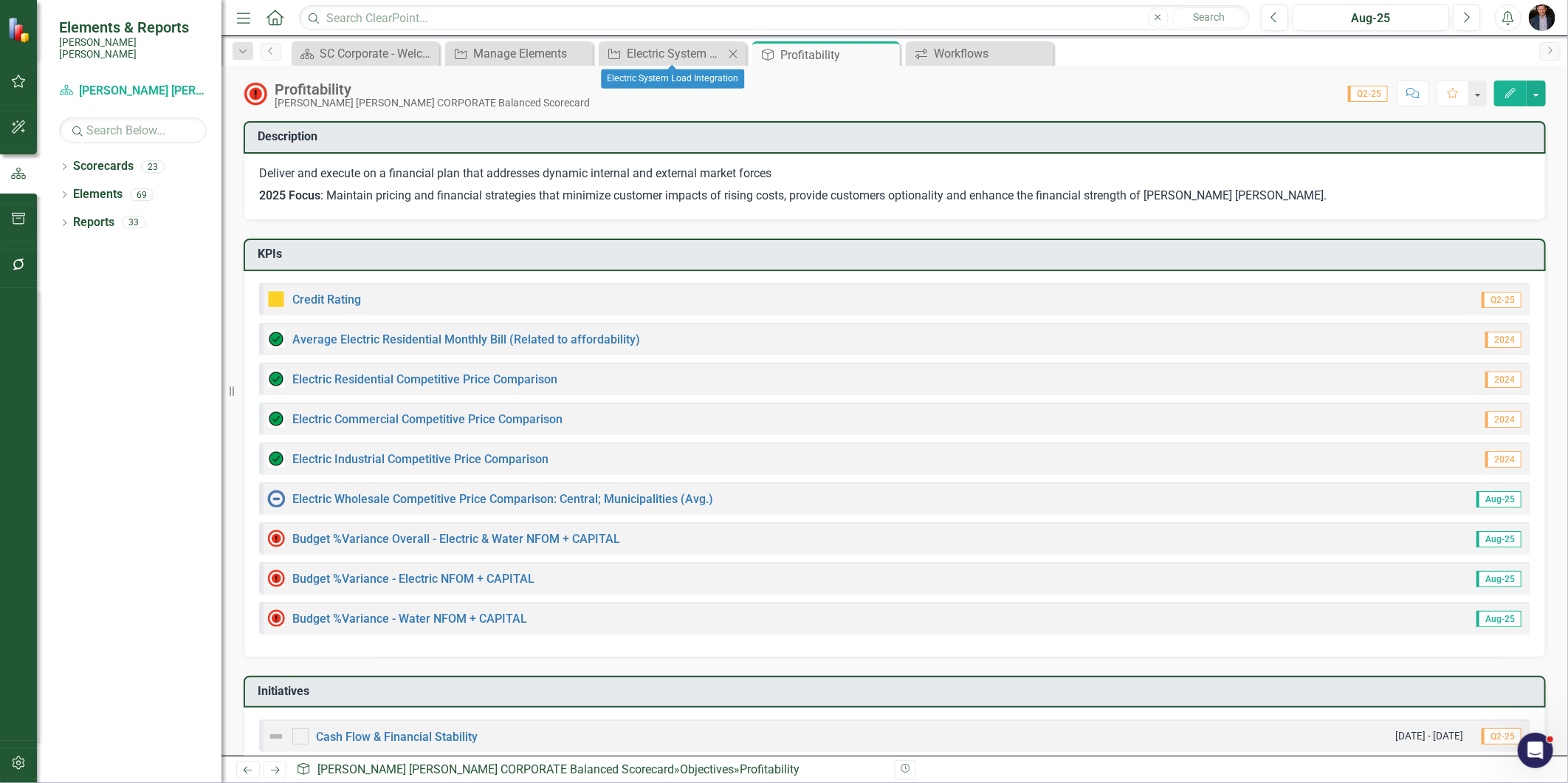
click at [729, 51] on icon "Close" at bounding box center [733, 54] width 15 height 12
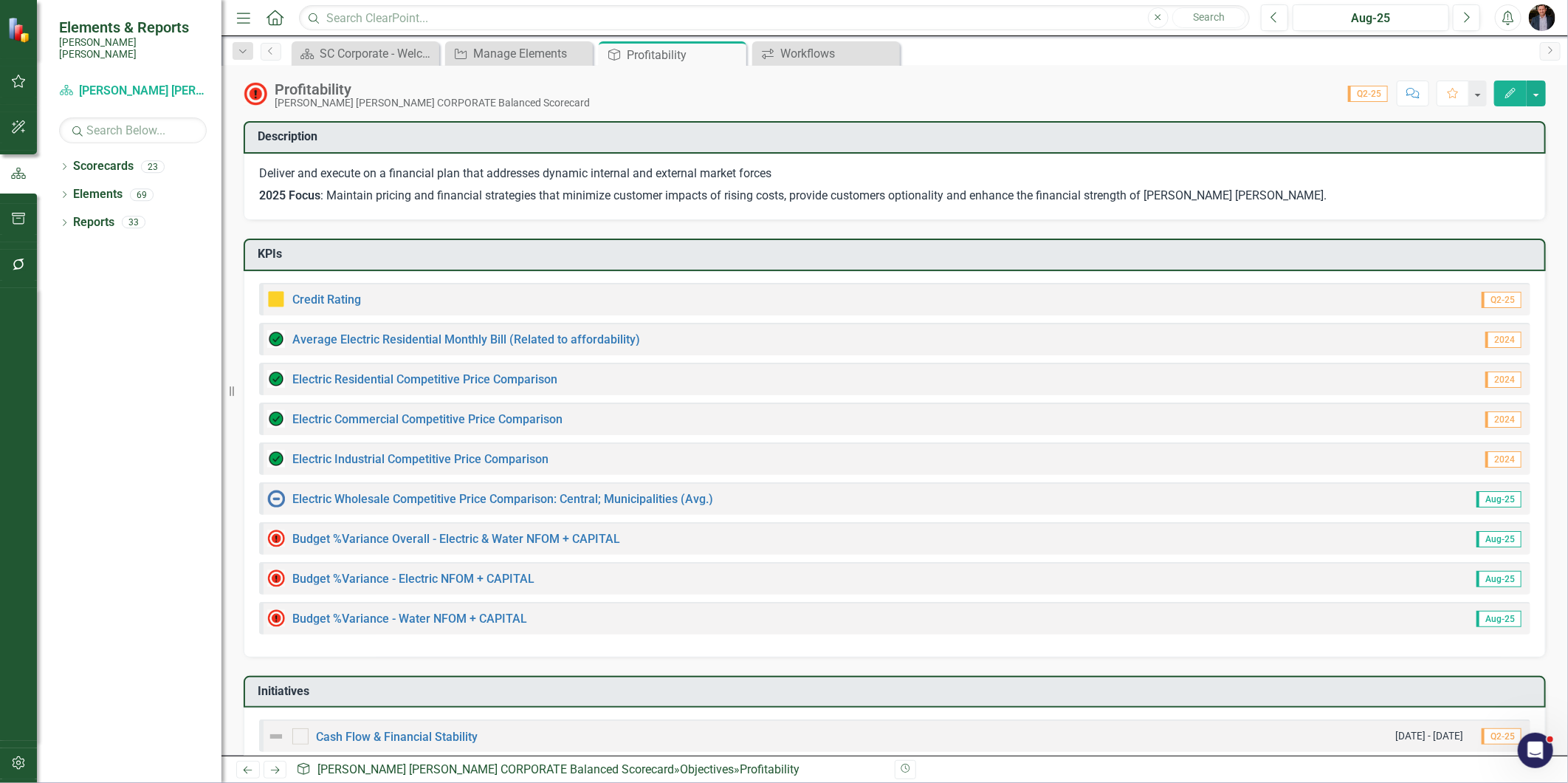
scroll to position [414, 0]
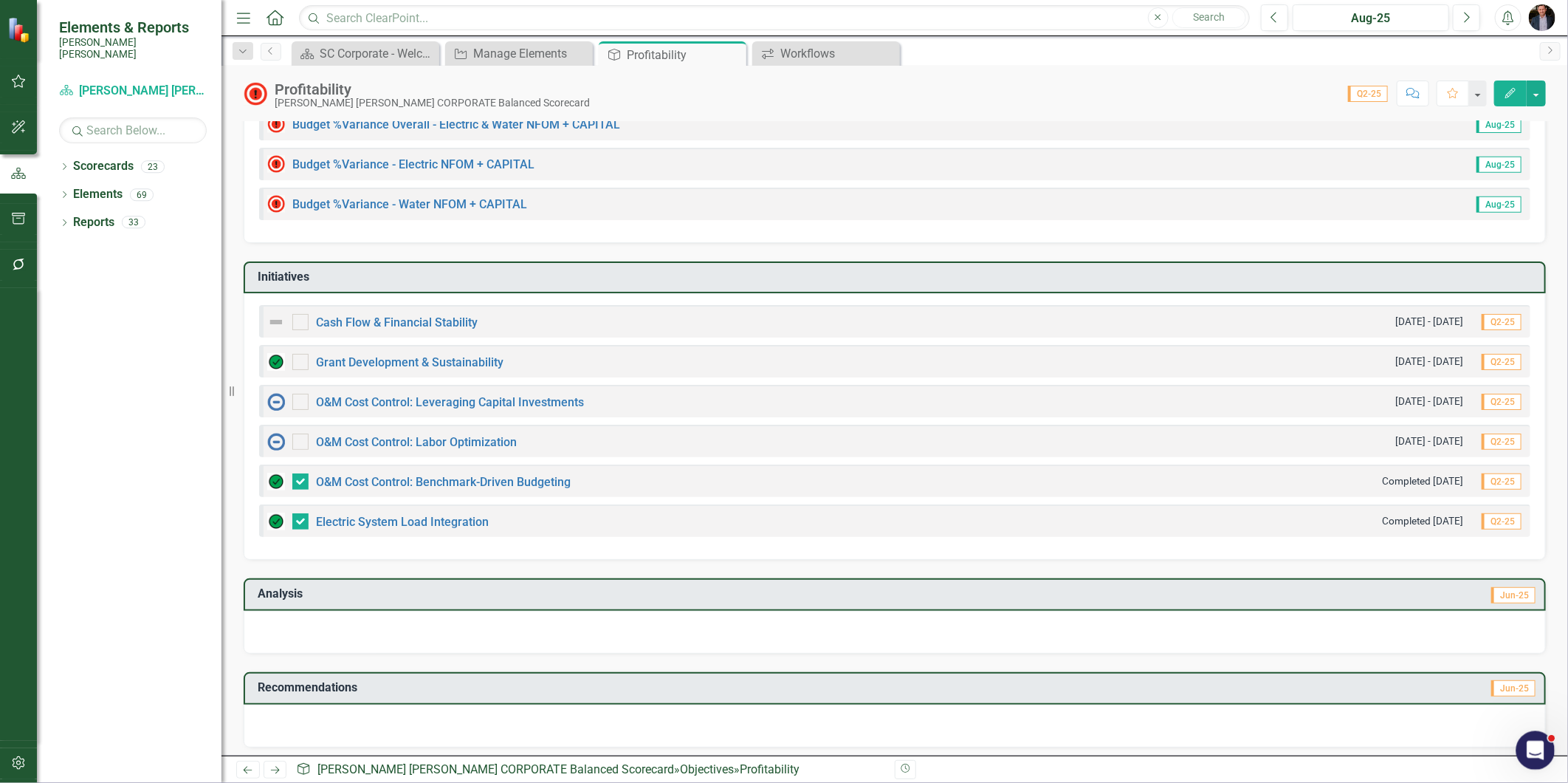
click at [1411, 704] on div "Open Intercom Messenger" at bounding box center [1533, 747] width 48 height 48
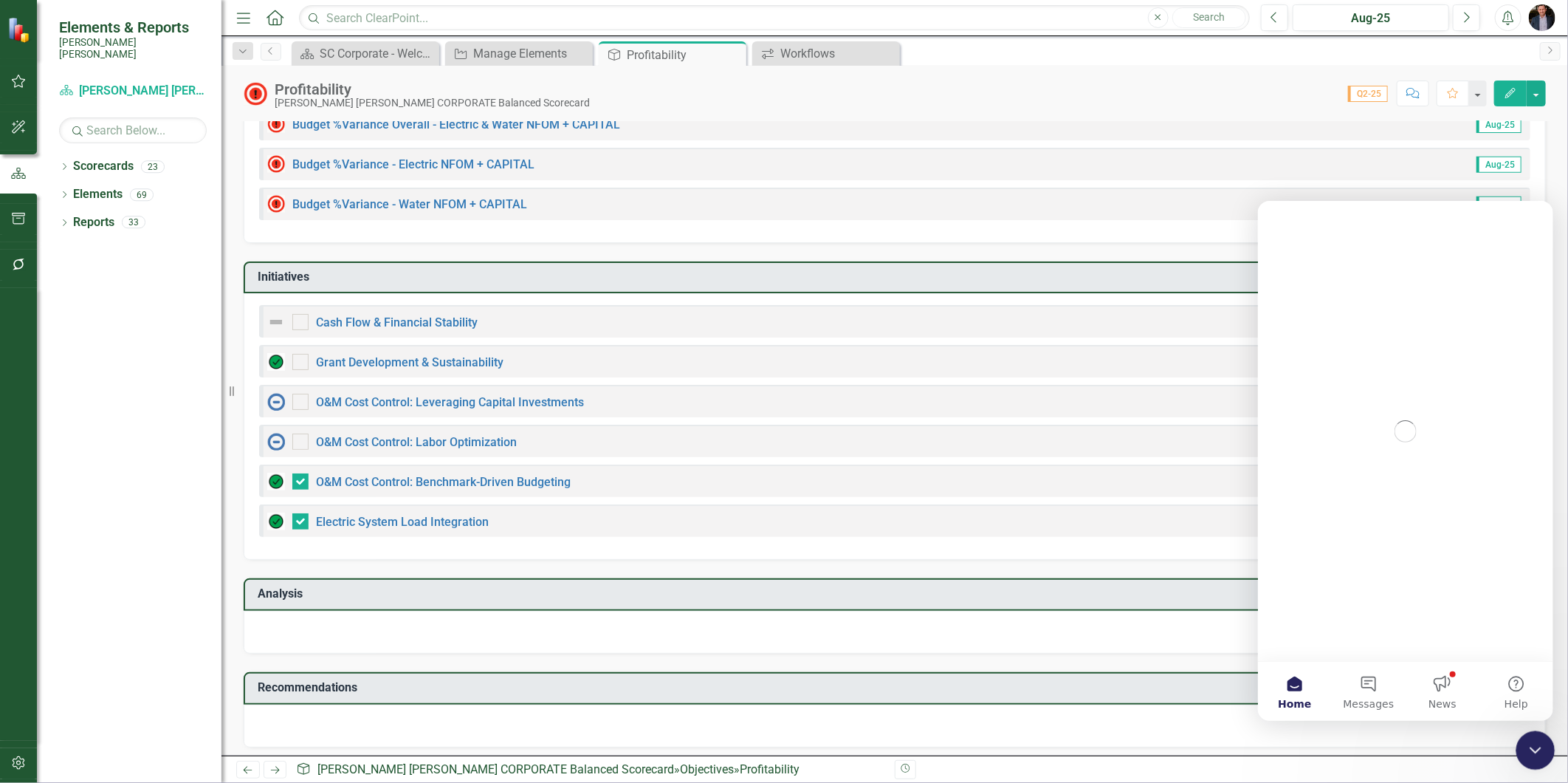
scroll to position [0, 0]
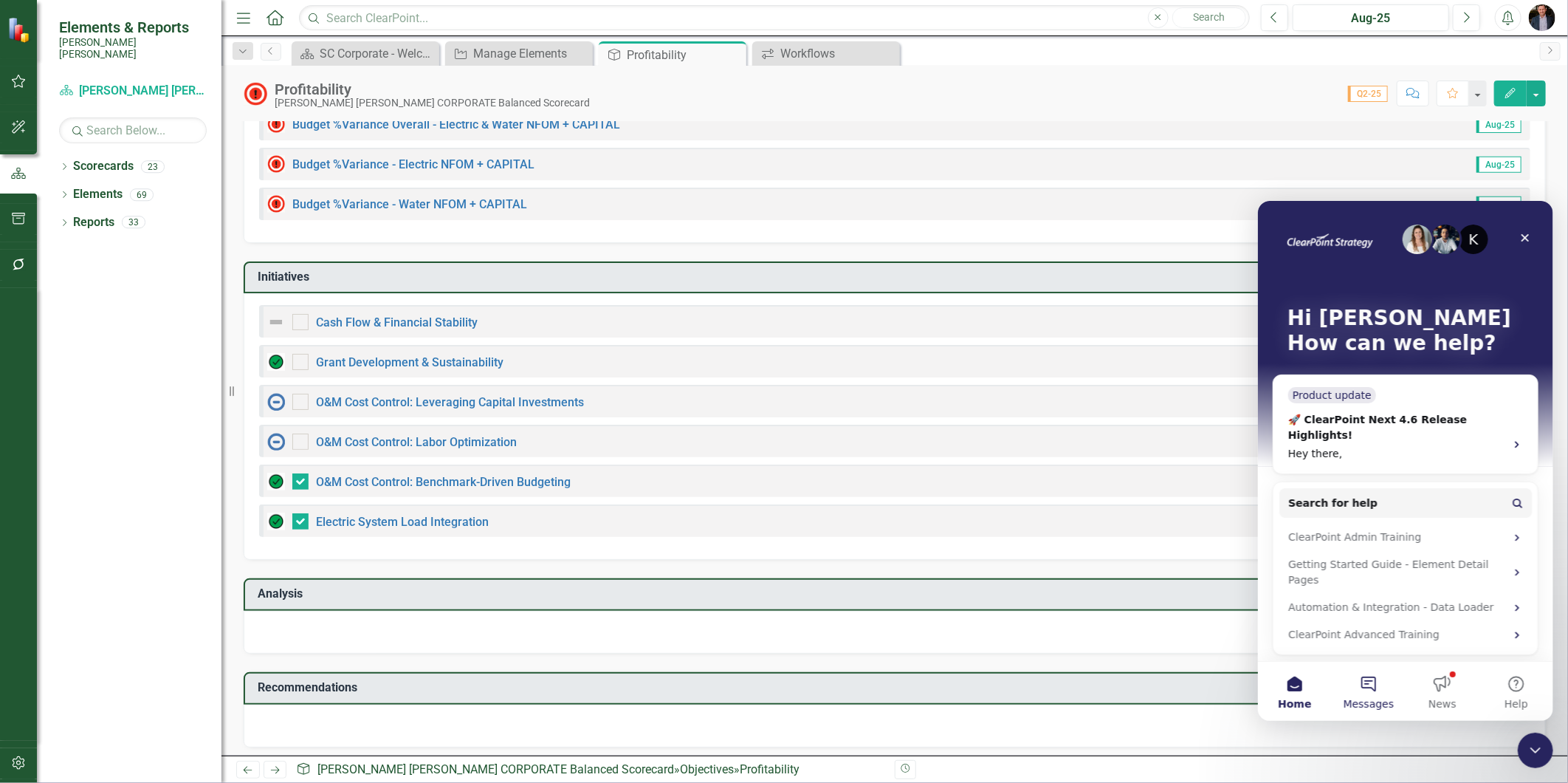
click at [1380, 698] on span "Messages" at bounding box center [1368, 703] width 51 height 10
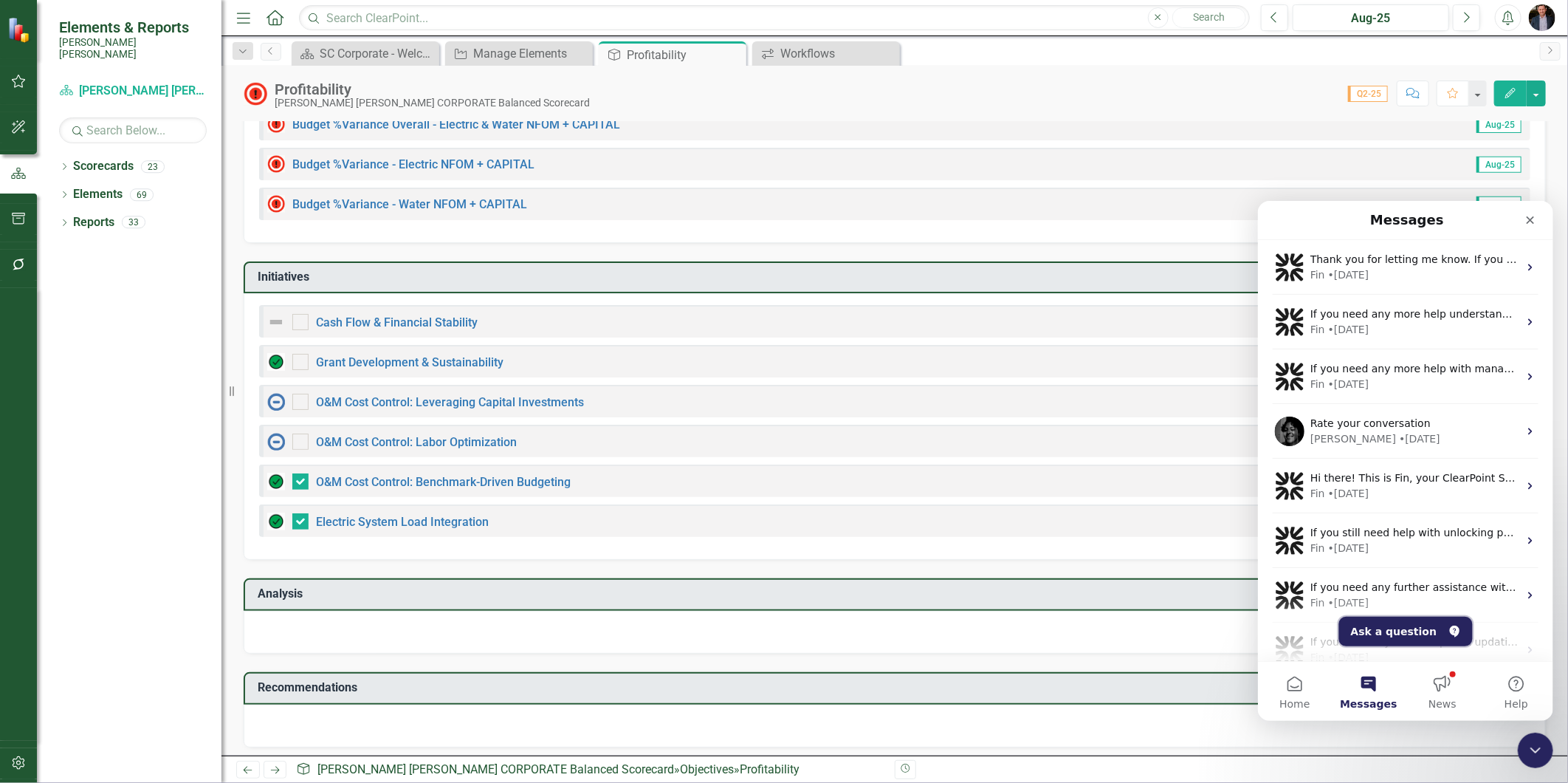
click at [1376, 633] on button "Ask a question" at bounding box center [1405, 631] width 133 height 30
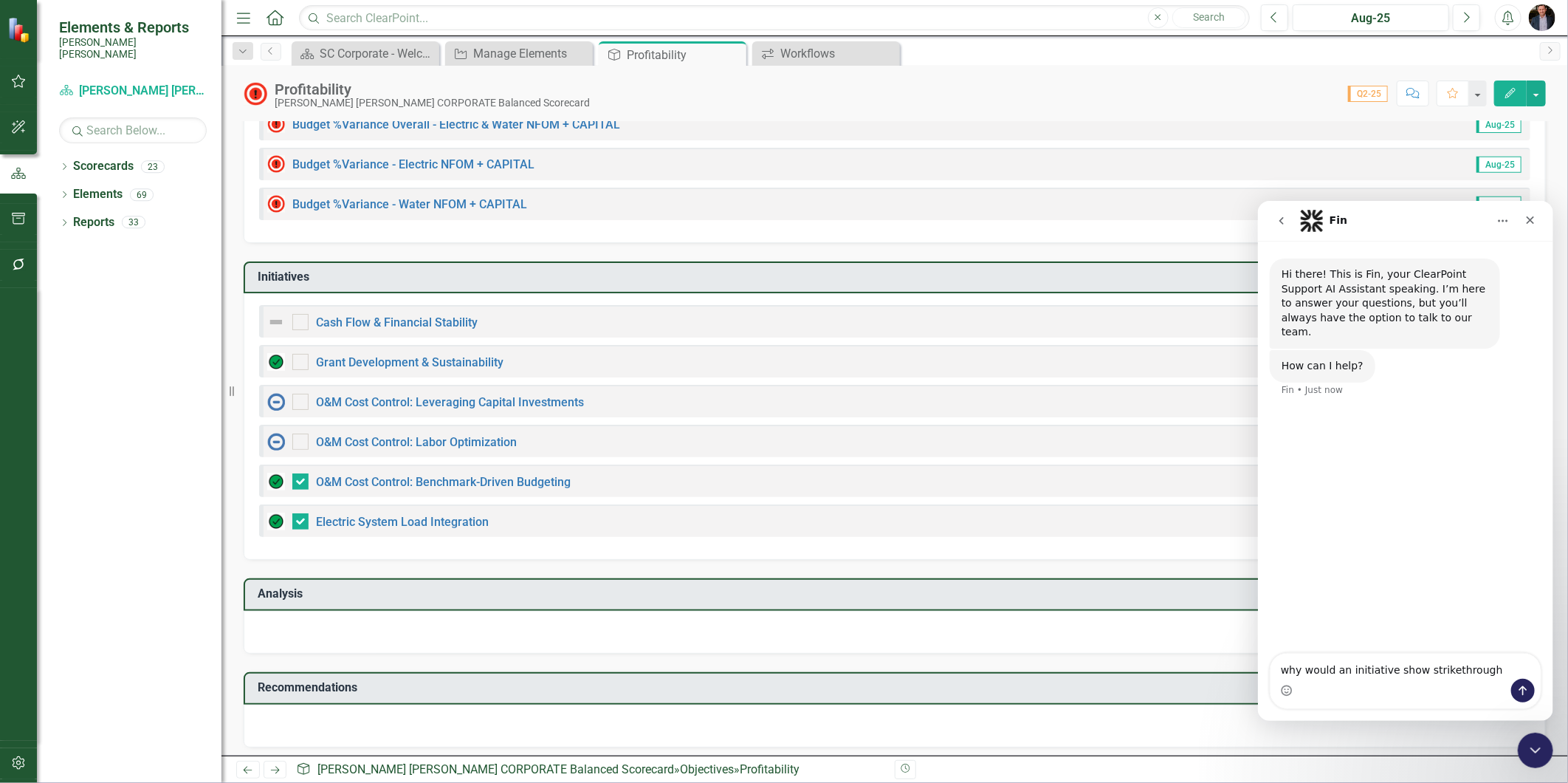
type textarea "why would an initiative show strikethrough?"
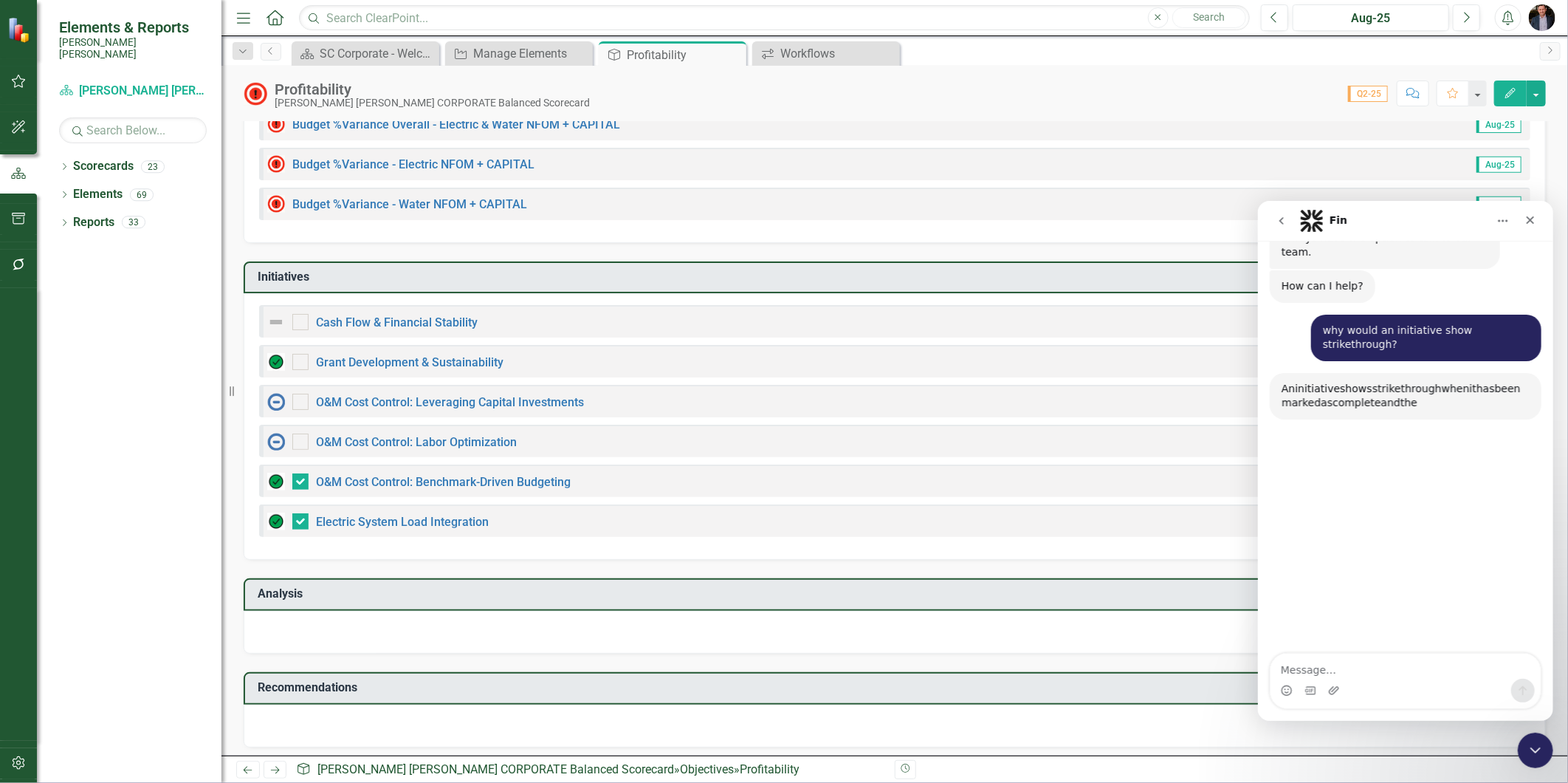
scroll to position [142, 0]
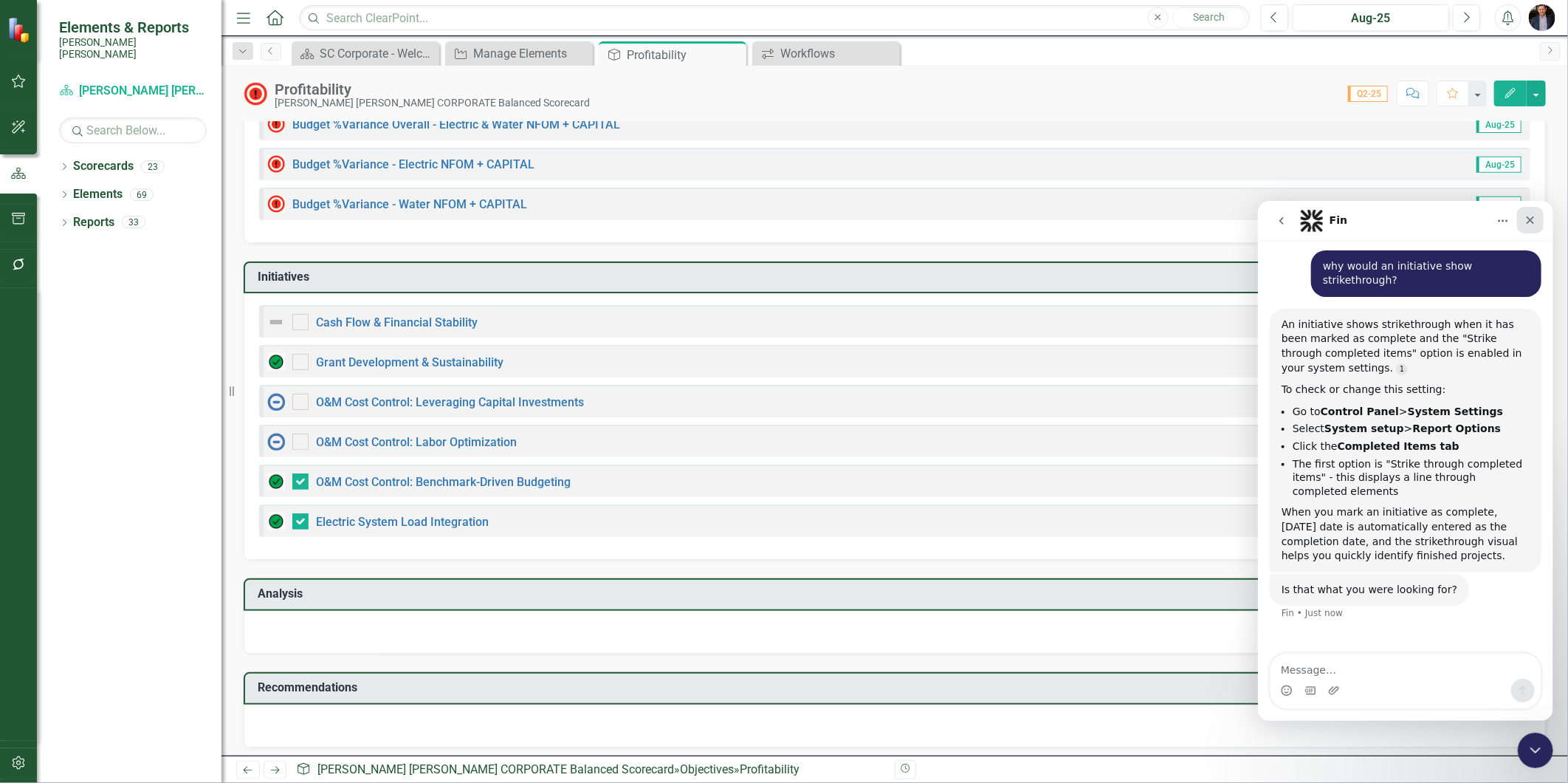
click at [1411, 214] on icon "Close" at bounding box center [1530, 219] width 12 height 12
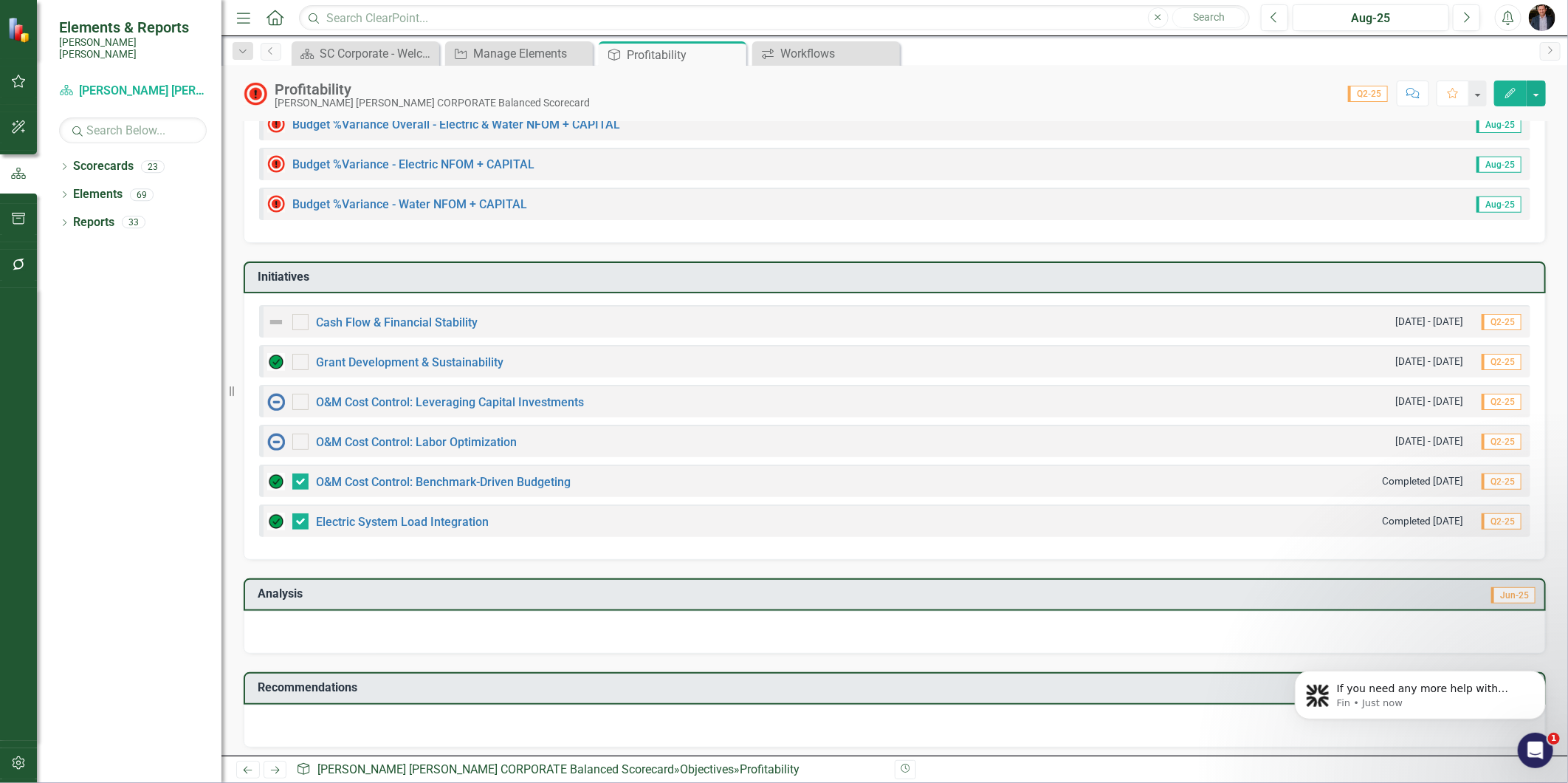
scroll to position [0, 0]
click at [736, 52] on icon "Close" at bounding box center [732, 54] width 15 height 12
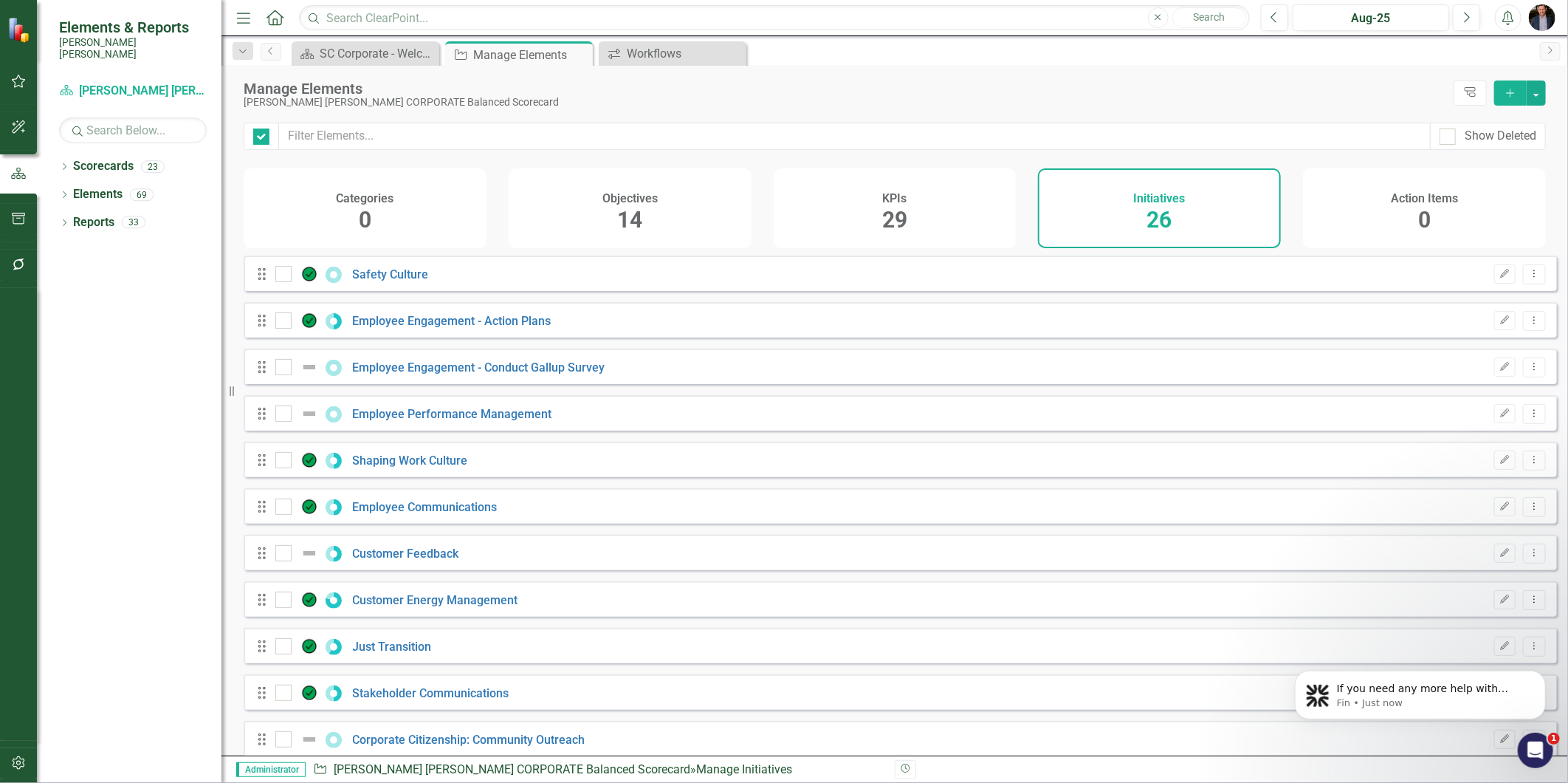
checkbox input "false"
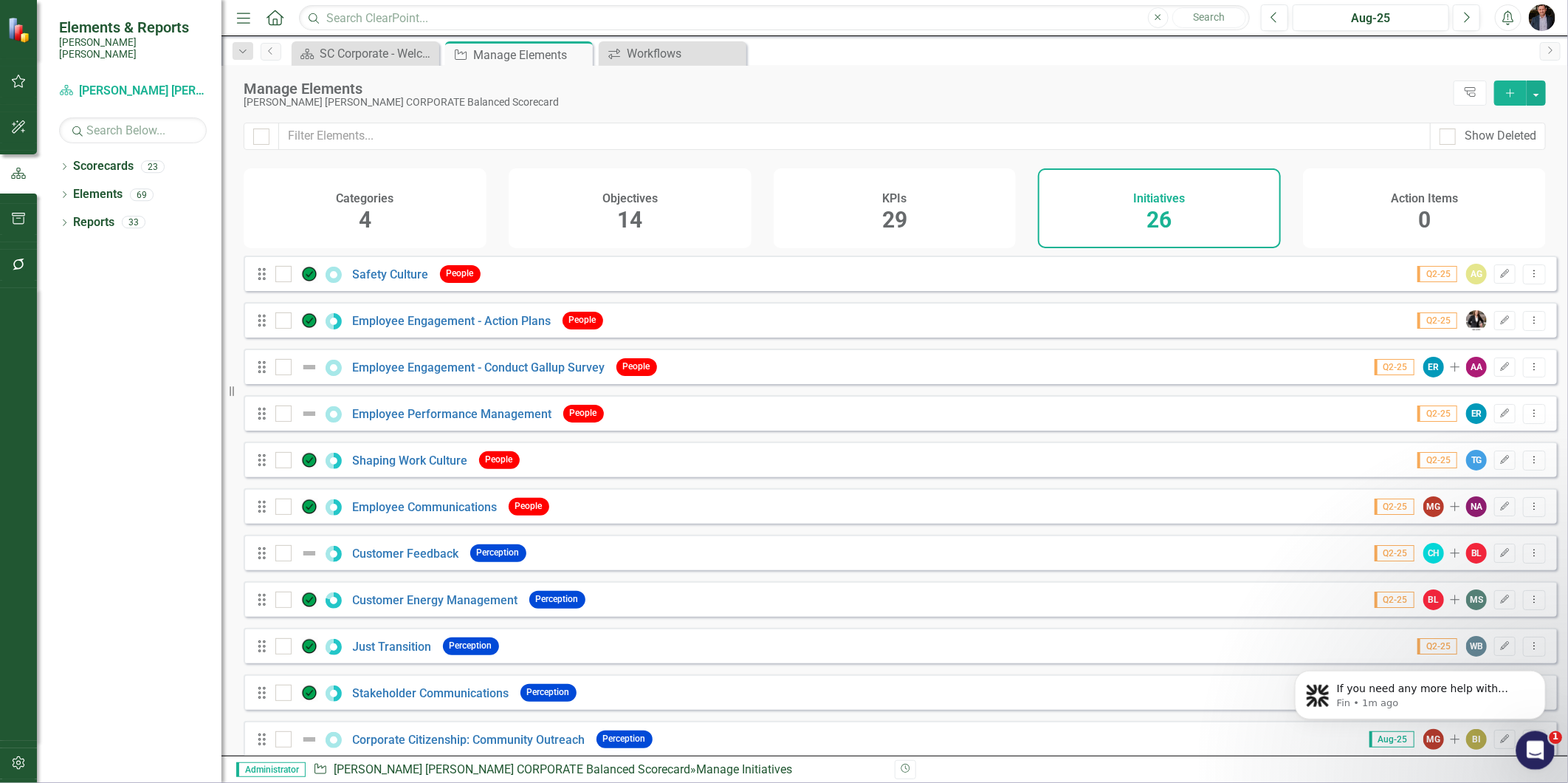
click at [1411, 704] on div "Open Intercom Messenger" at bounding box center [1533, 747] width 48 height 48
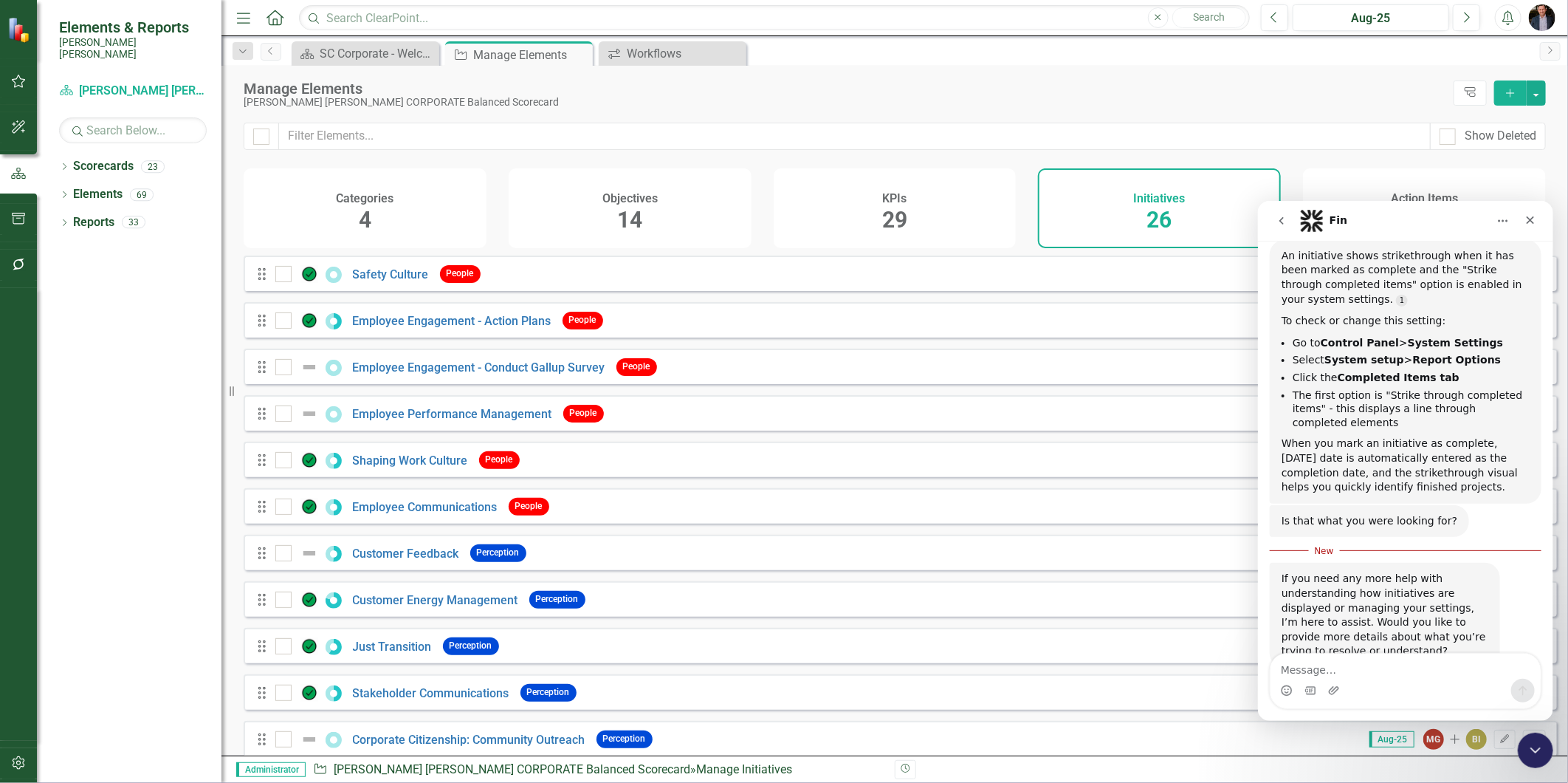
scroll to position [214, 0]
click at [1369, 668] on textarea "Message…" at bounding box center [1405, 665] width 270 height 25
type textarea "thanks"
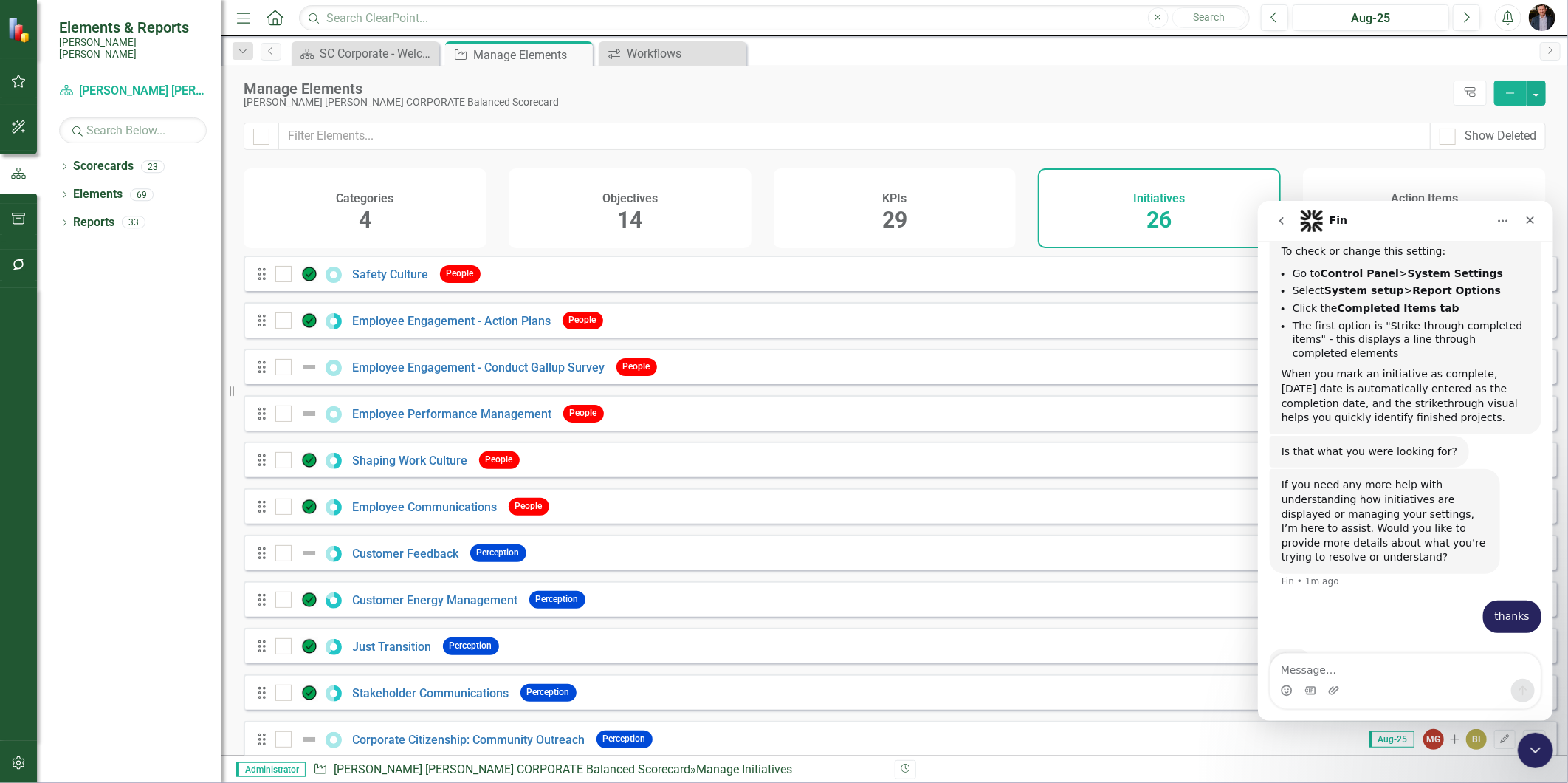
scroll to position [282, 0]
click at [1411, 219] on icon "Close" at bounding box center [1530, 219] width 12 height 12
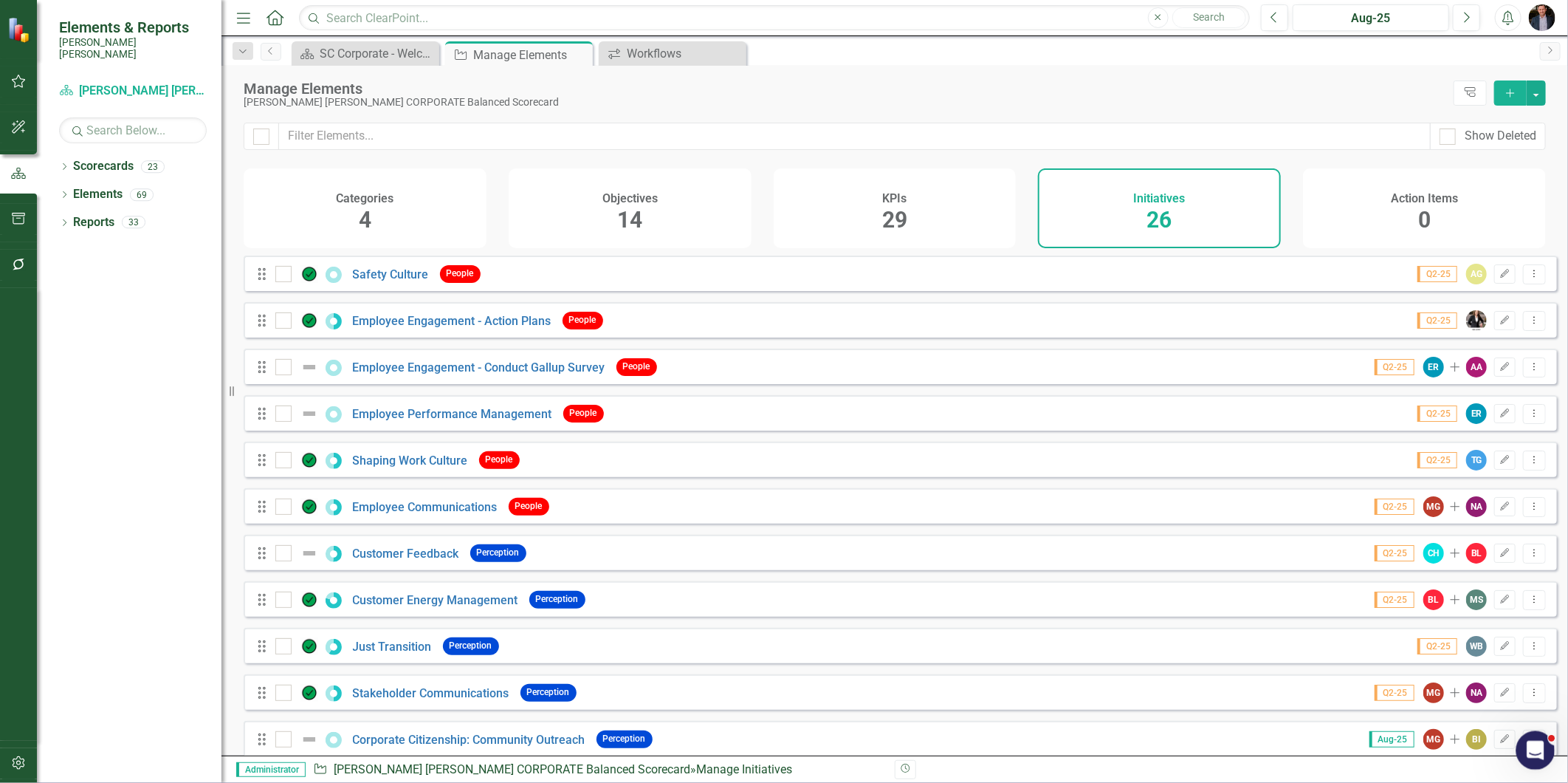
click at [1411, 704] on div "Open Intercom Messenger" at bounding box center [1533, 747] width 48 height 48
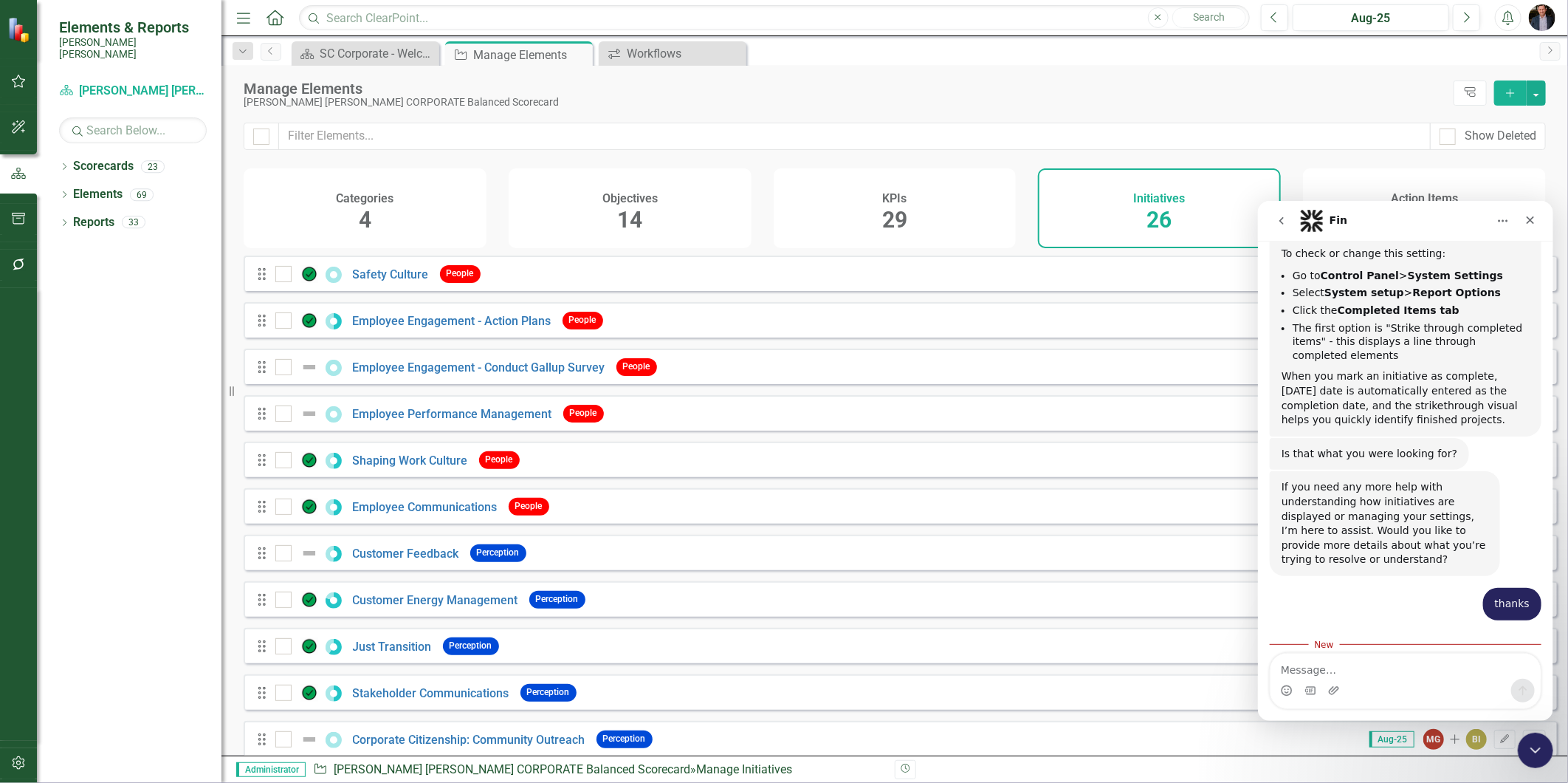
scroll to position [330, 0]
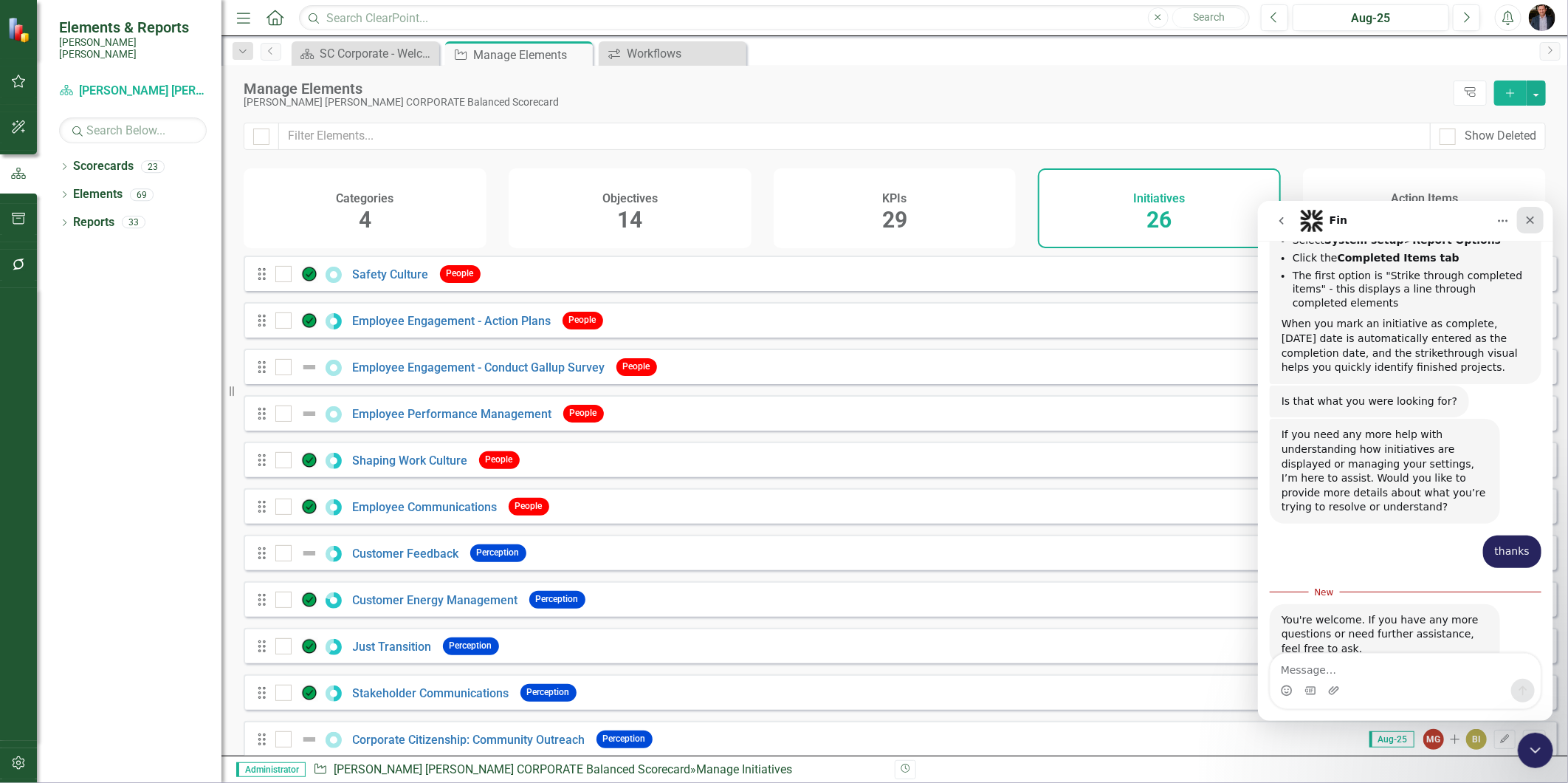
click at [1411, 215] on icon "Close" at bounding box center [1530, 219] width 8 height 8
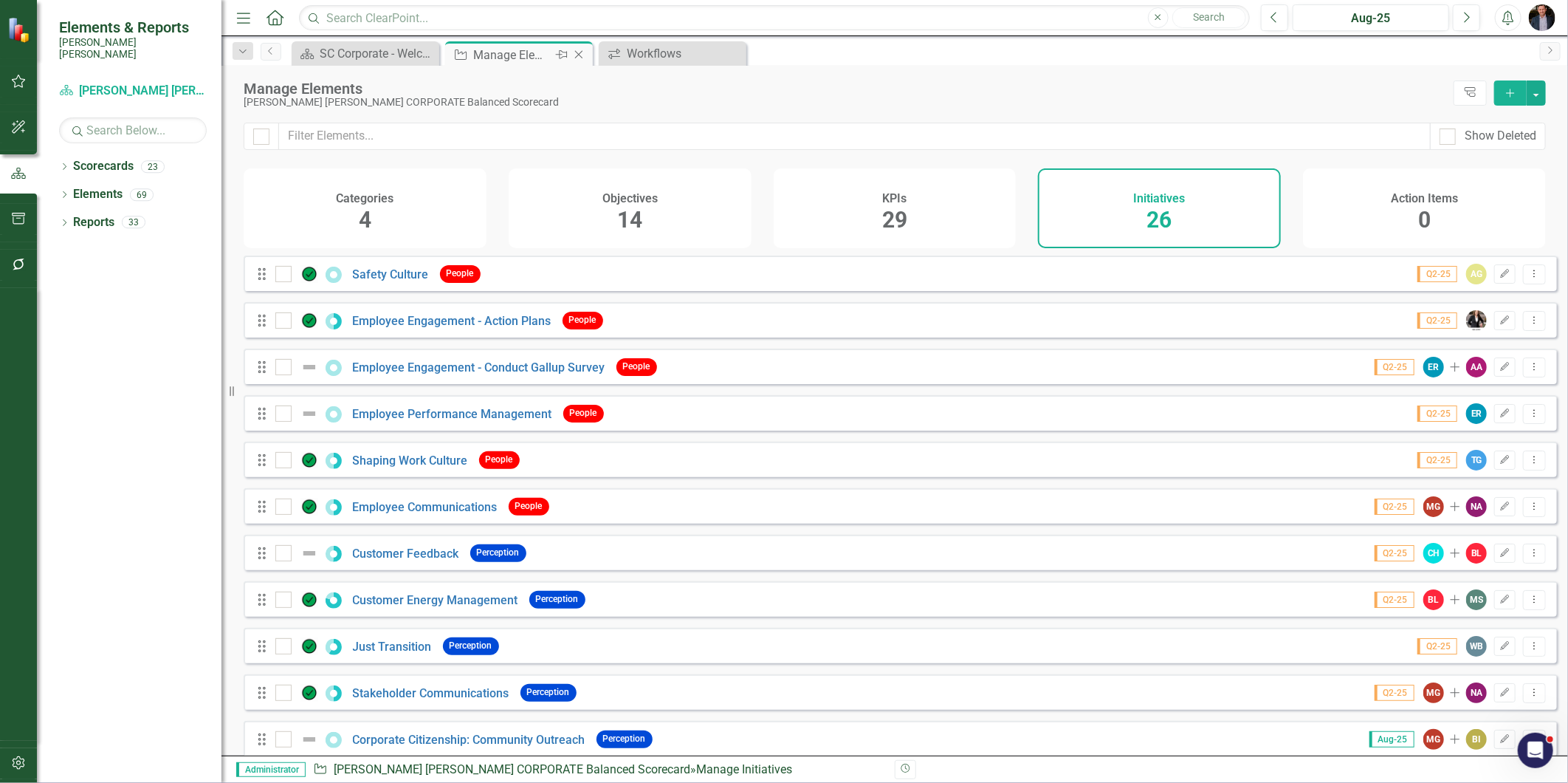
click at [572, 48] on icon "Close" at bounding box center [579, 54] width 15 height 12
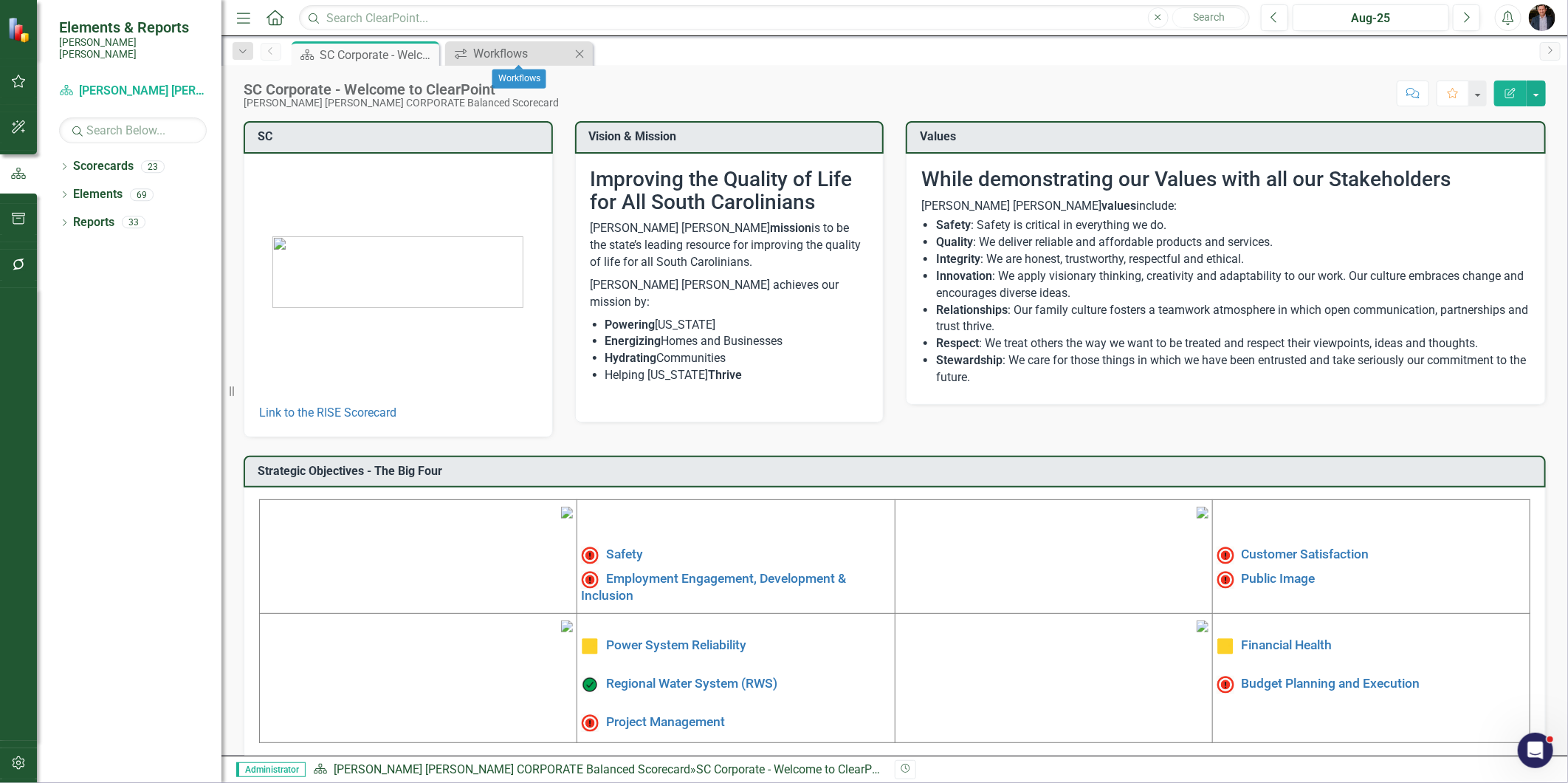
click at [576, 52] on icon "Close" at bounding box center [580, 54] width 15 height 12
click at [1307, 555] on link "Customer Satisfaction" at bounding box center [1305, 554] width 127 height 15
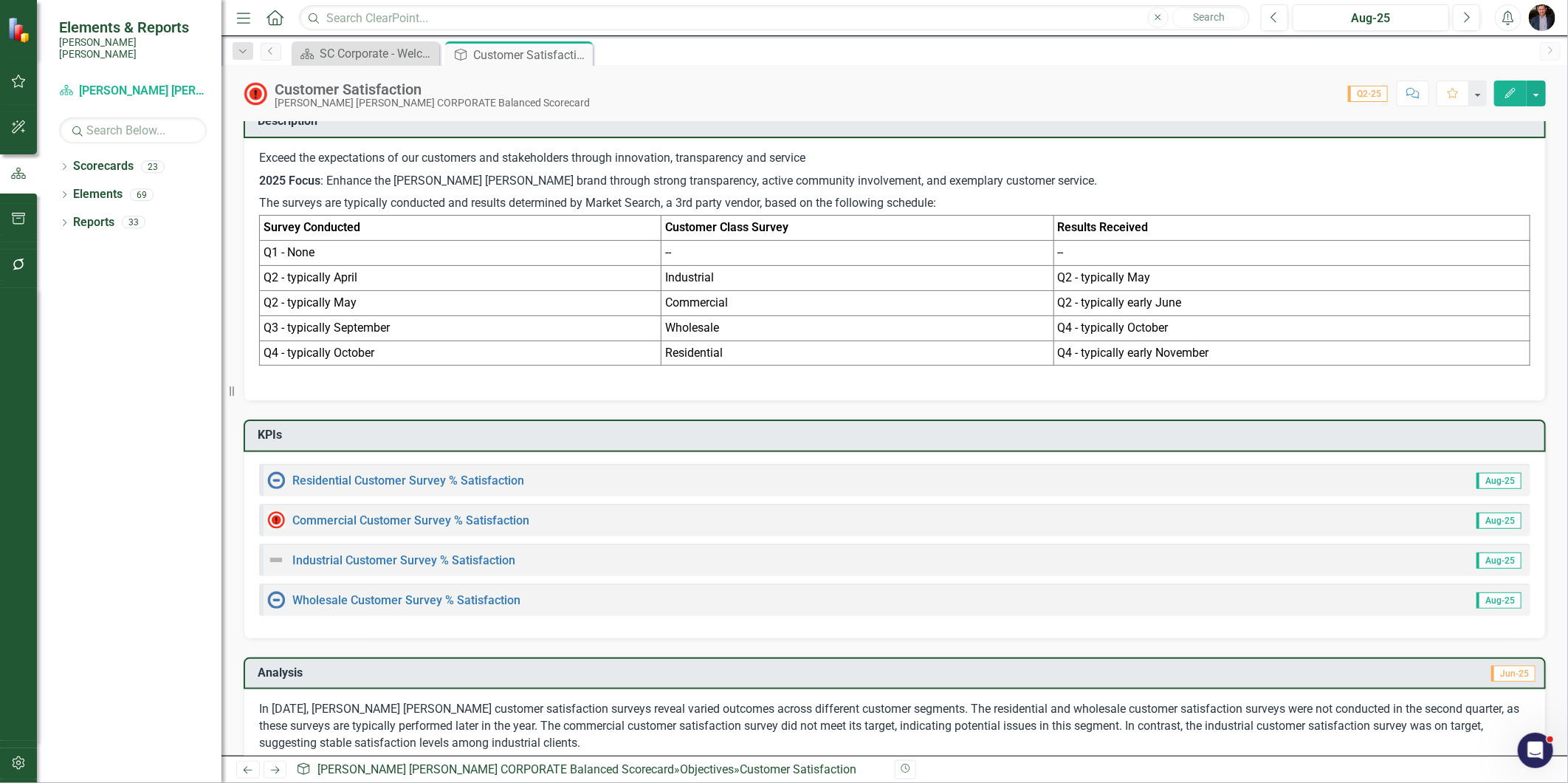
scroll to position [443, 0]
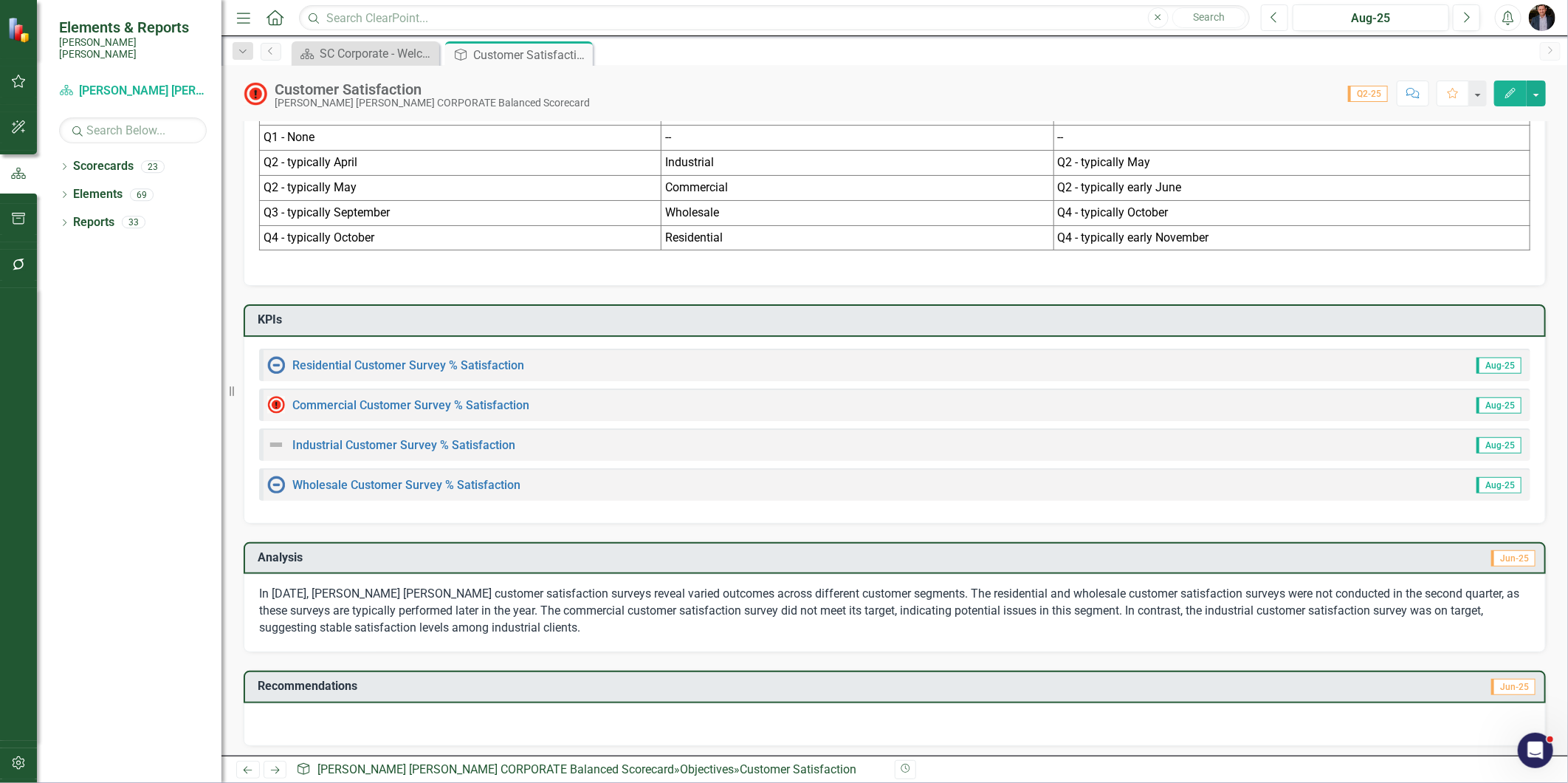
click at [1285, 20] on button "Previous" at bounding box center [1275, 18] width 28 height 27
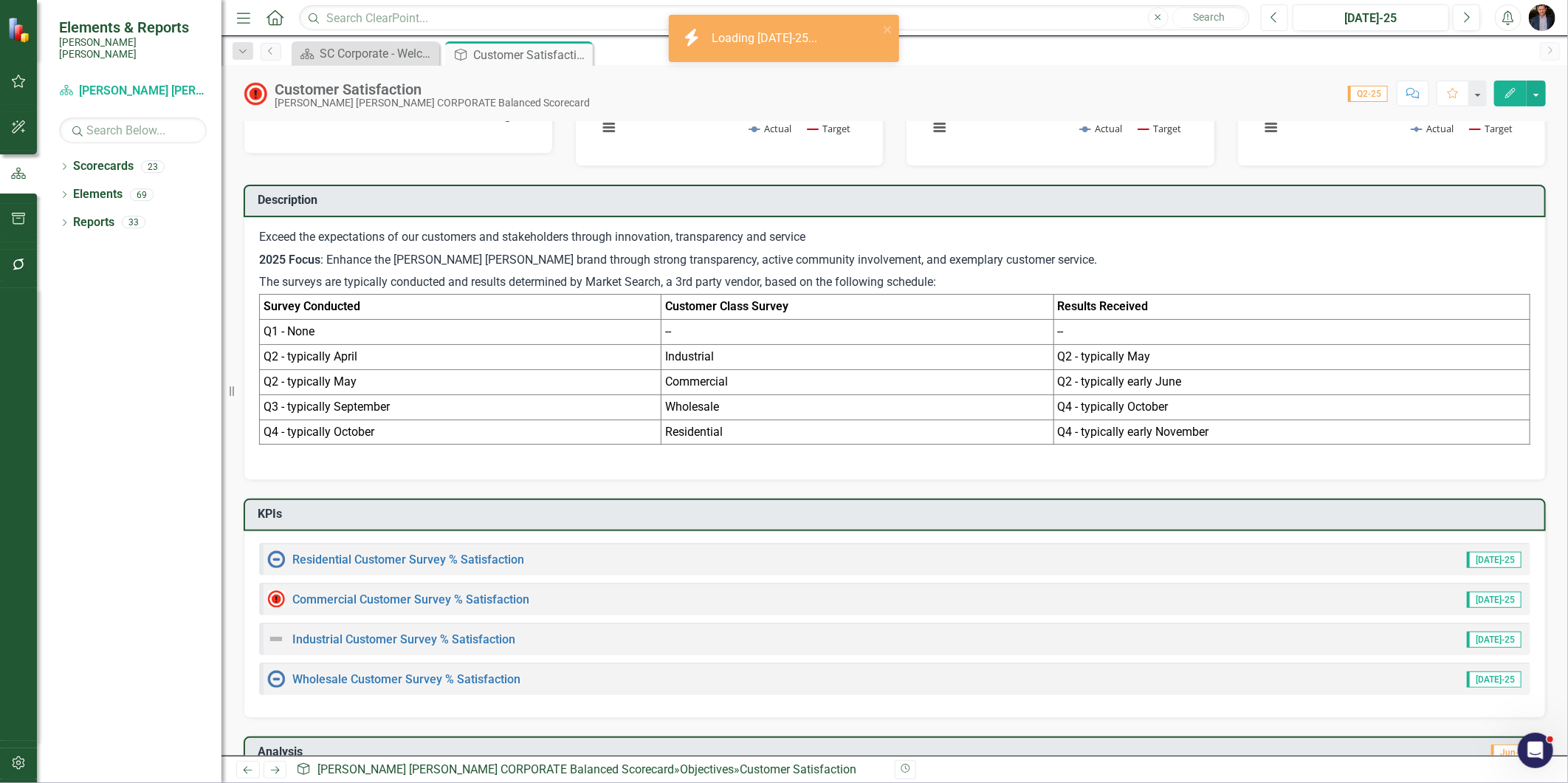
scroll to position [410, 0]
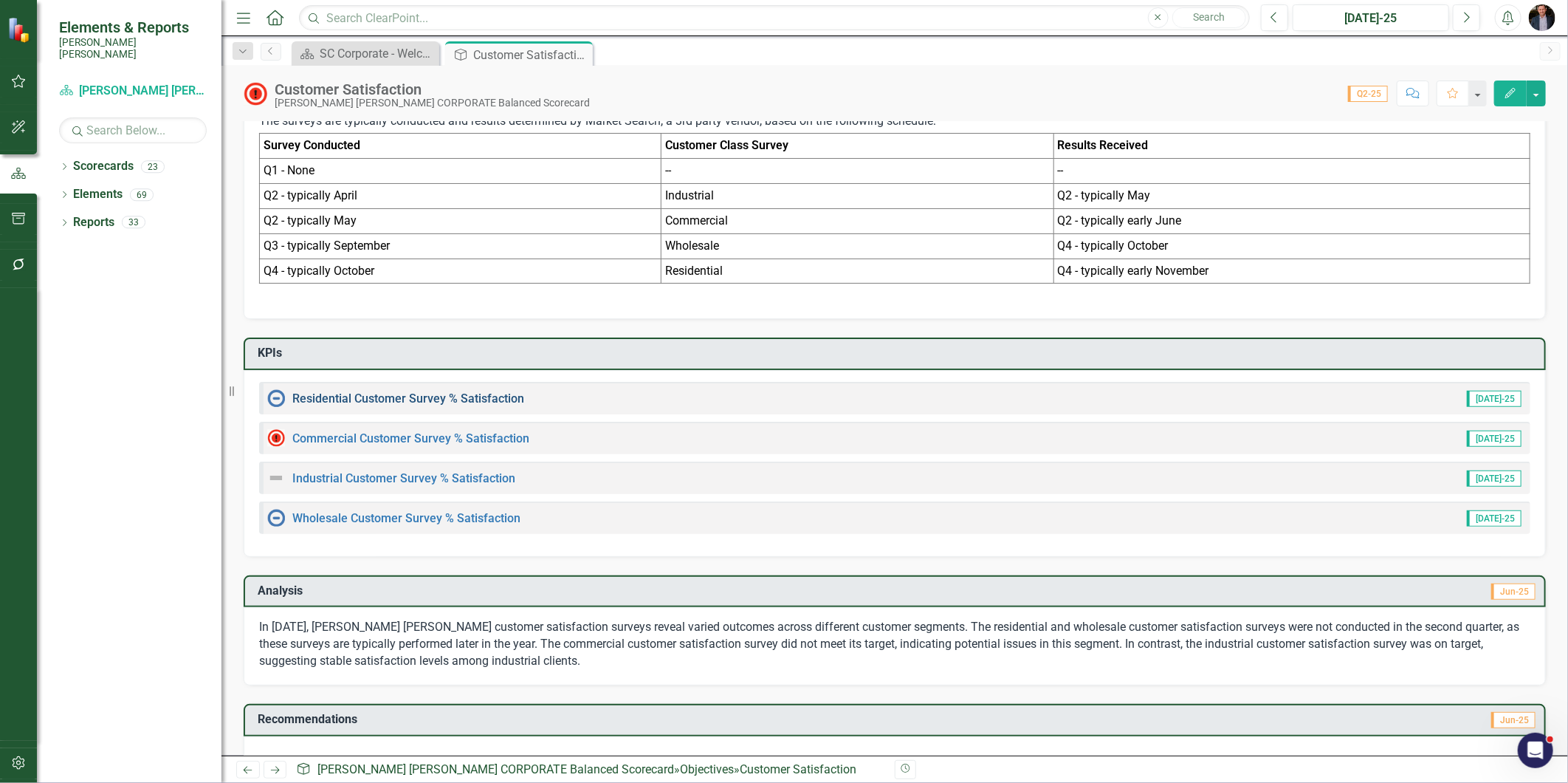
click at [472, 392] on link "Residential Customer Survey % Satisfaction​" at bounding box center [407, 398] width 232 height 14
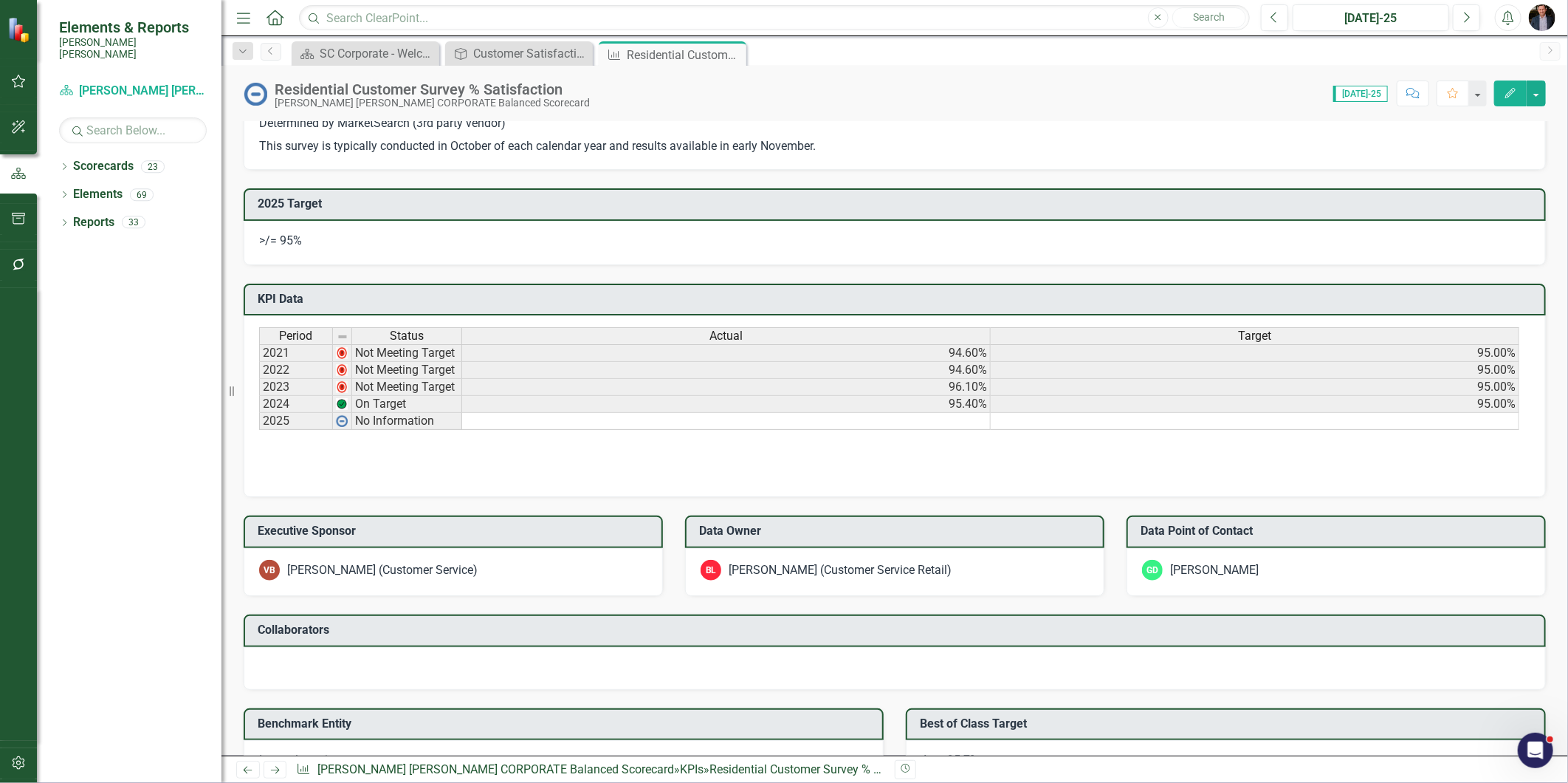
scroll to position [656, 0]
click at [738, 57] on icon "Close" at bounding box center [732, 54] width 15 height 12
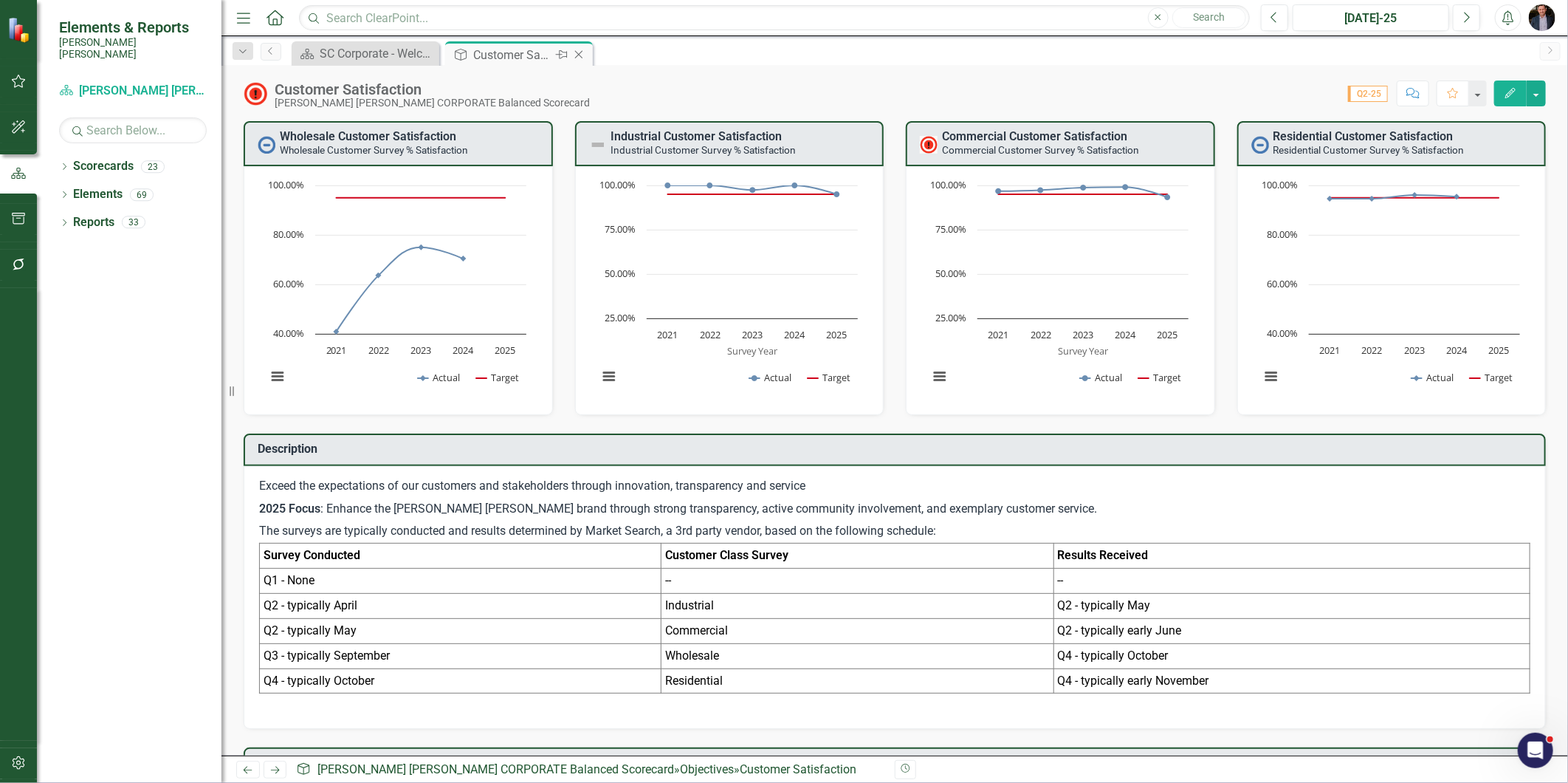
click at [580, 52] on icon at bounding box center [579, 54] width 8 height 8
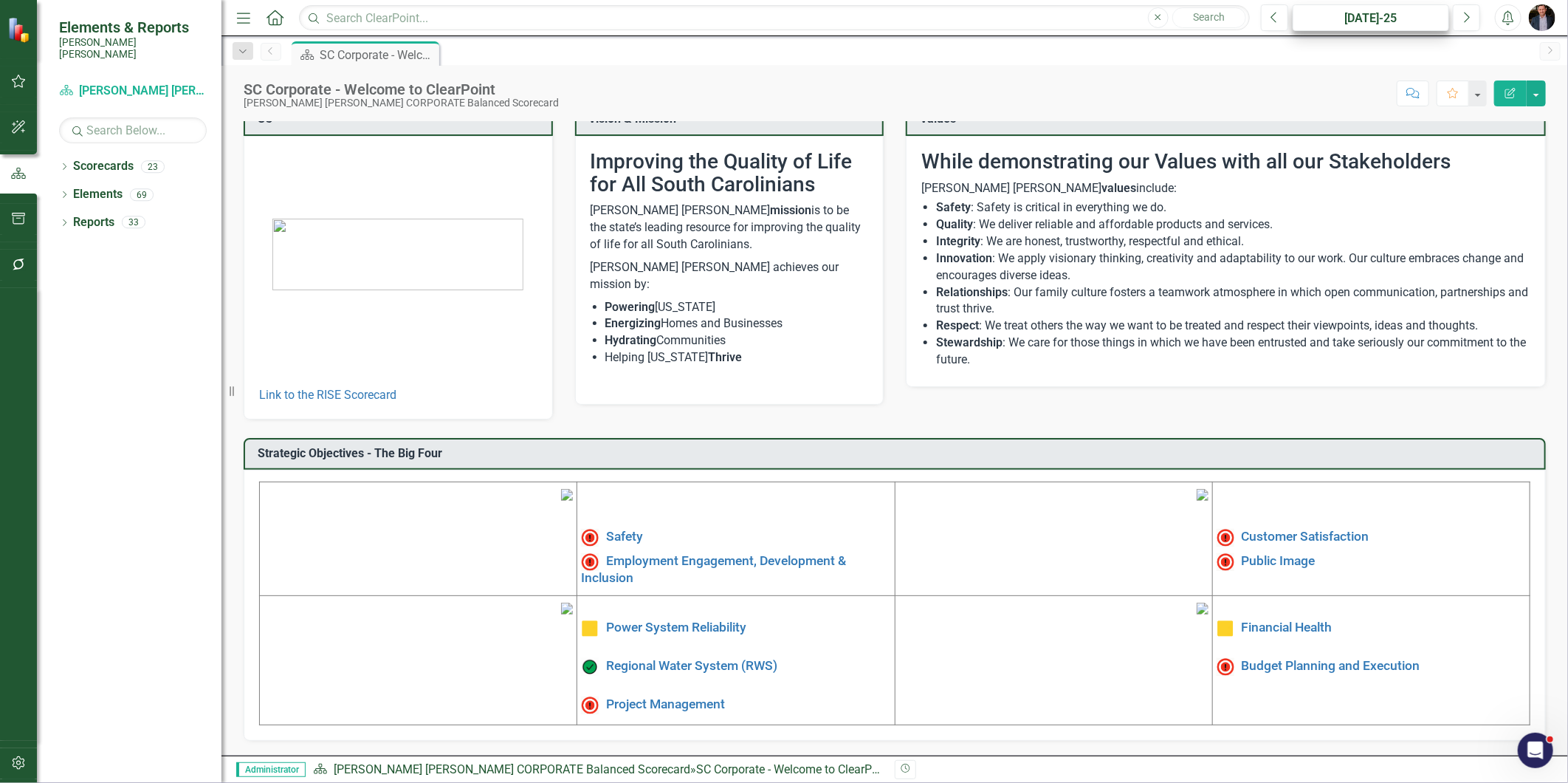
scroll to position [330, 0]
